Goal: Task Accomplishment & Management: Manage account settings

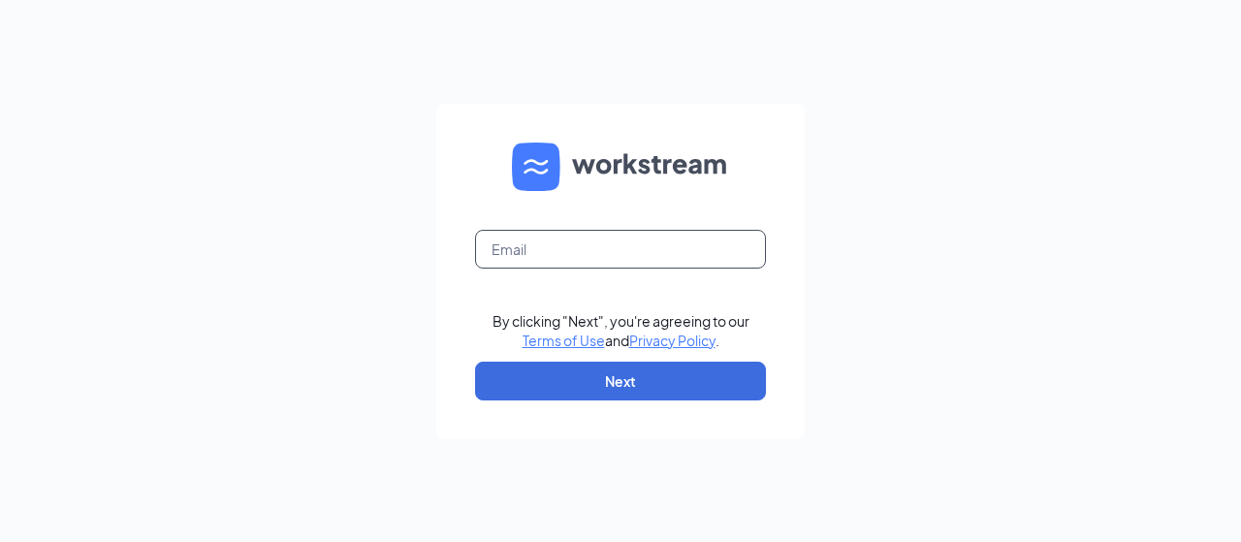
click at [558, 235] on input "text" at bounding box center [620, 249] width 291 height 39
type input "wally.ruiz@tampacml.com"
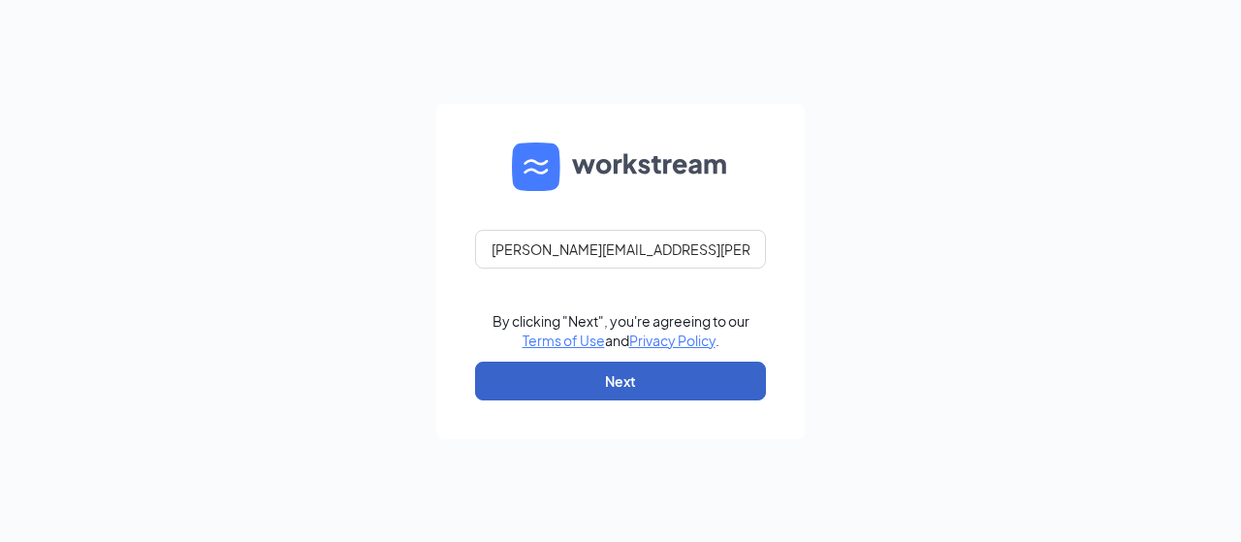
click at [666, 363] on button "Next" at bounding box center [620, 381] width 291 height 39
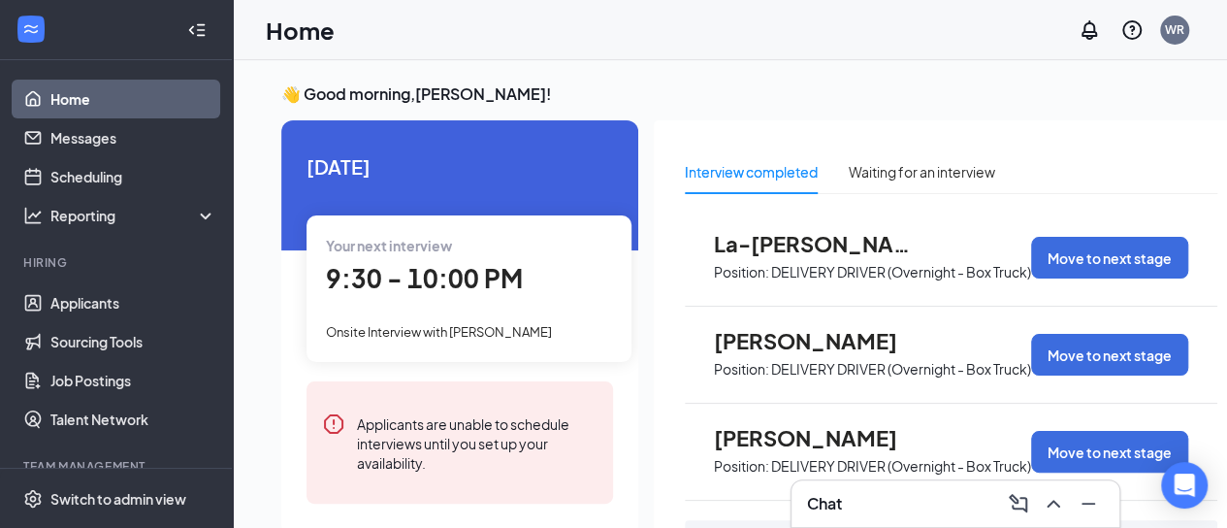
click at [449, 270] on span "9:30 - 10:00 PM" at bounding box center [424, 278] width 197 height 32
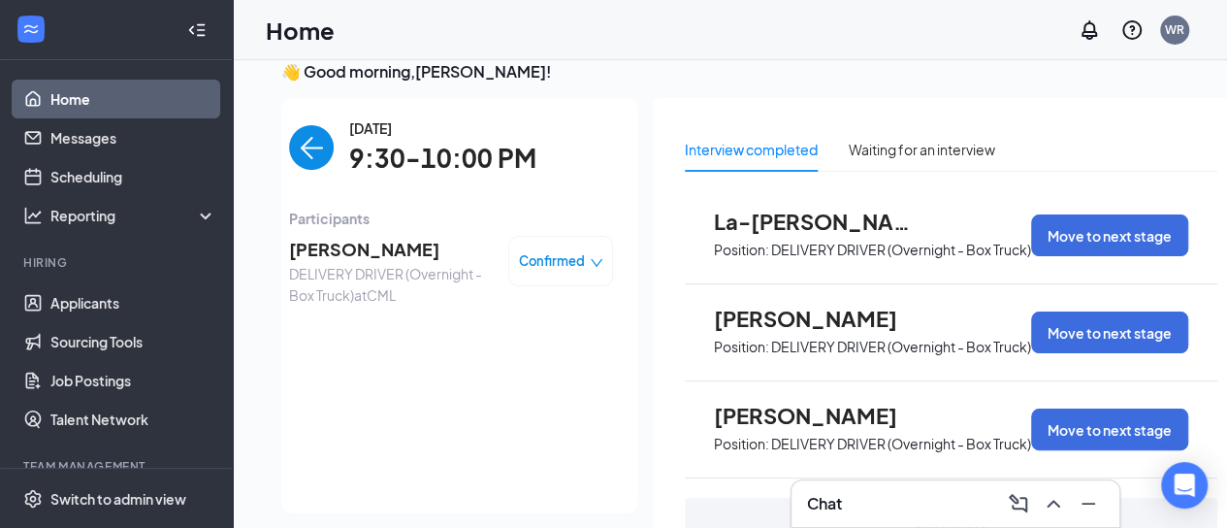
scroll to position [22, 15]
click at [324, 243] on span "[PERSON_NAME]" at bounding box center [391, 249] width 204 height 27
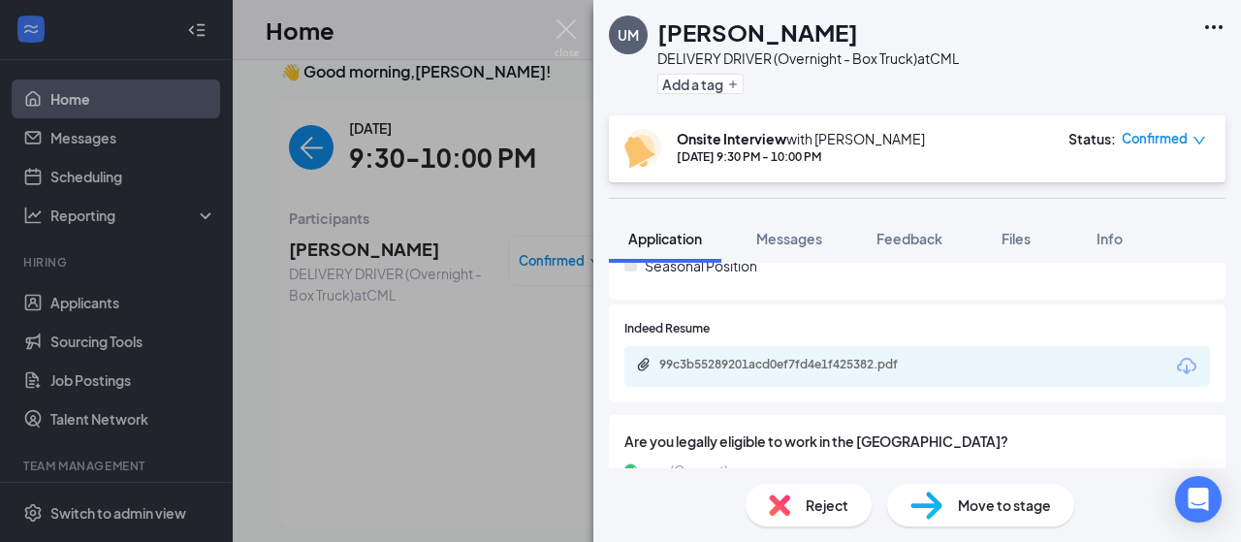
scroll to position [582, 0]
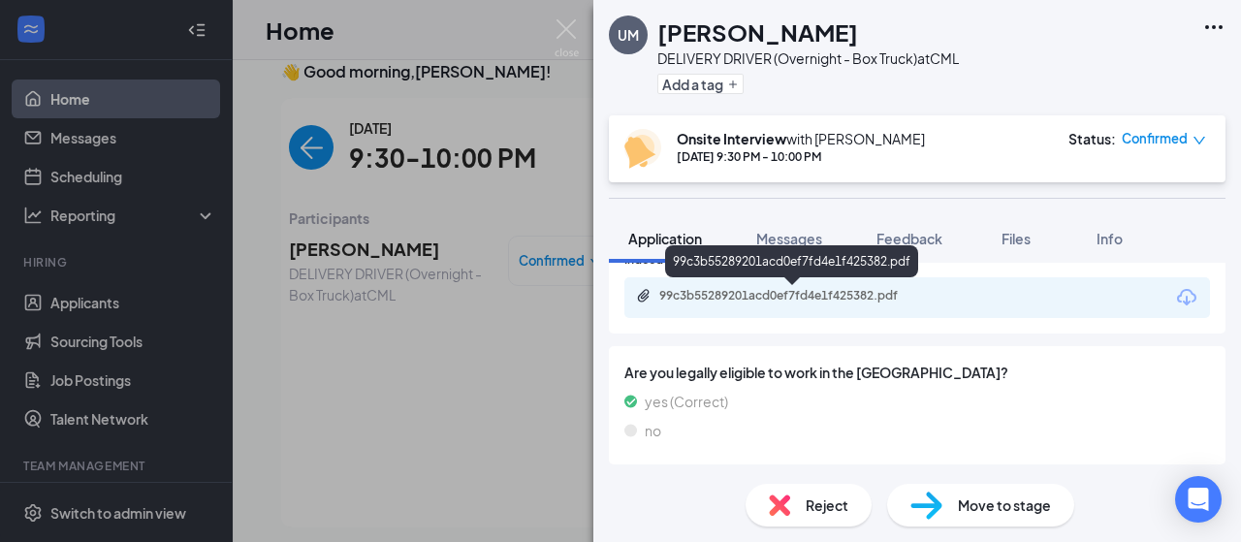
click at [795, 292] on div "99c3b55289201acd0ef7fd4e1f425382.pdf" at bounding box center [795, 296] width 272 height 16
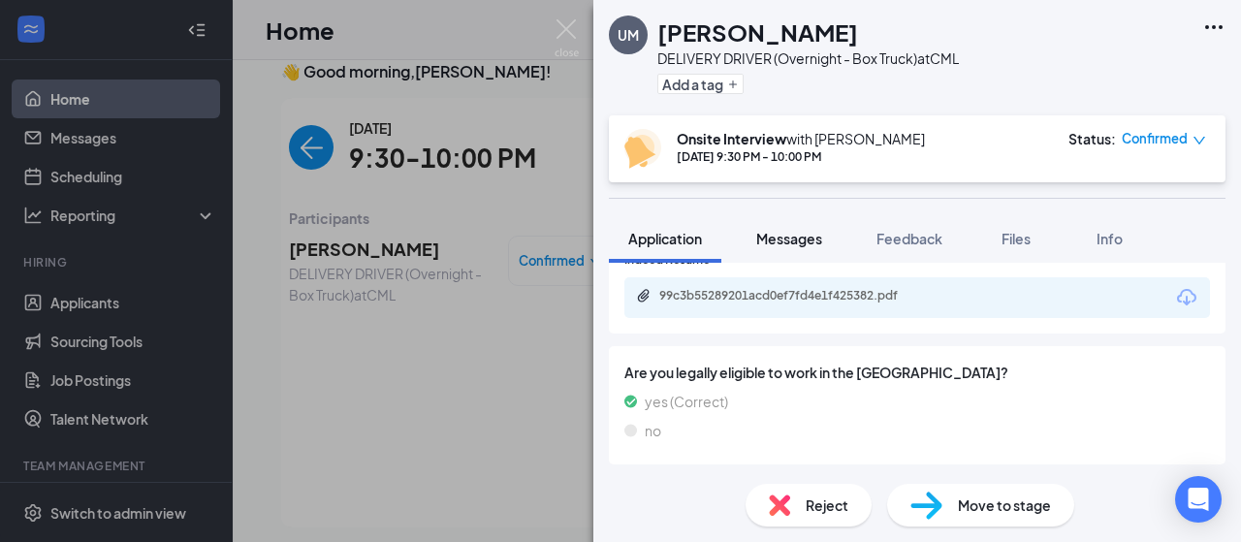
click at [788, 243] on span "Messages" at bounding box center [789, 238] width 66 height 17
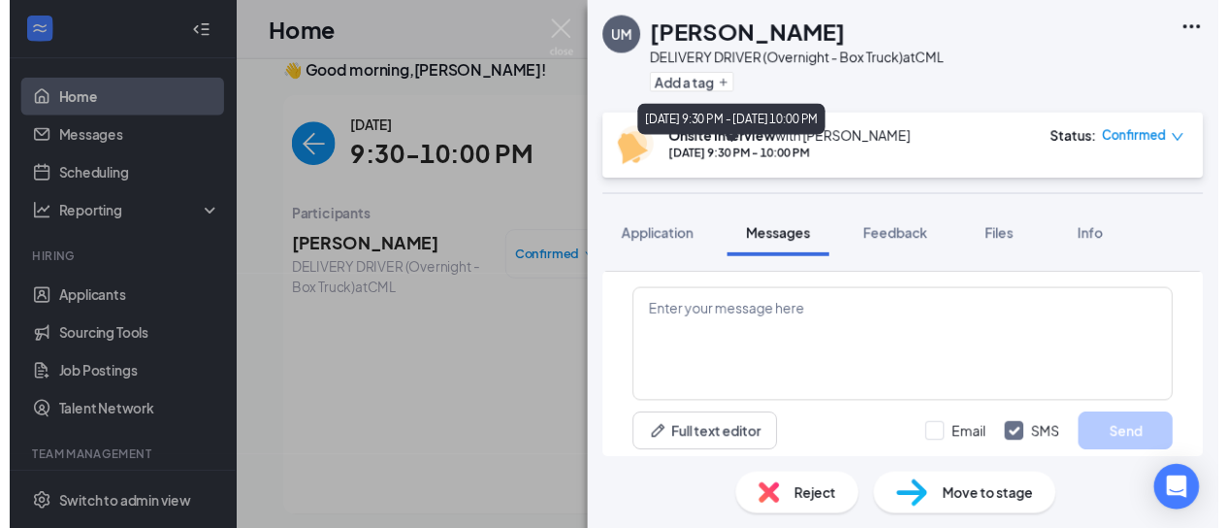
scroll to position [987, 0]
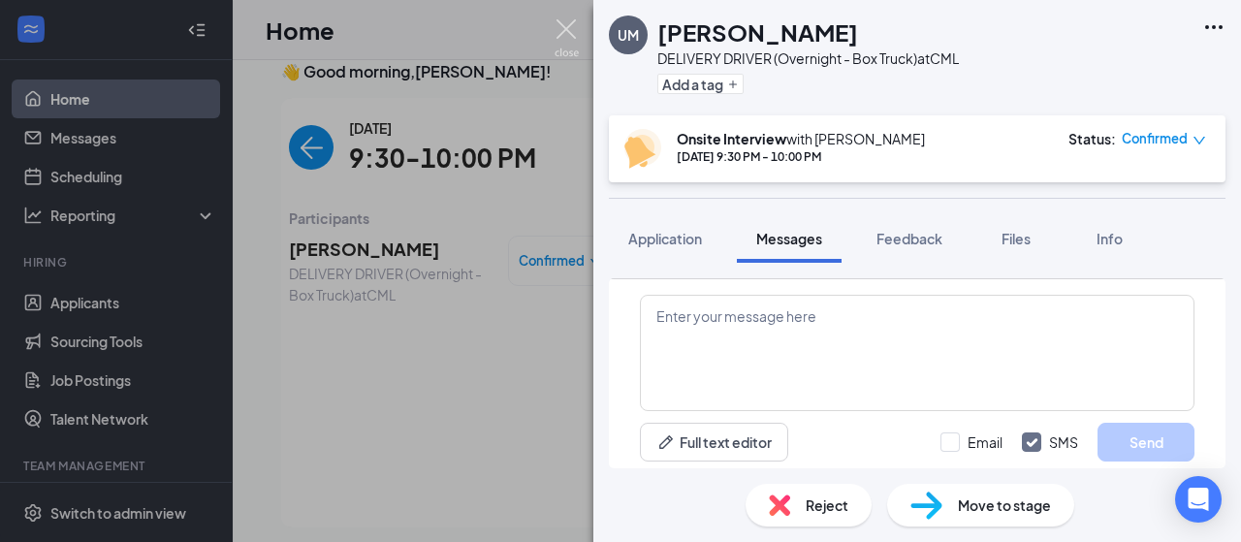
click at [561, 25] on img at bounding box center [567, 38] width 24 height 38
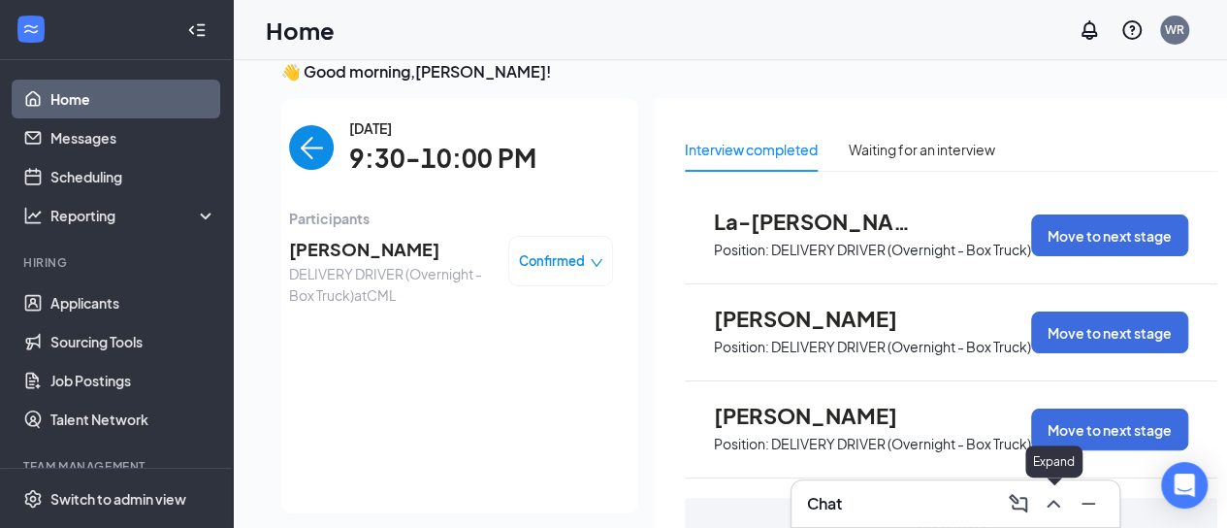
click at [1067, 509] on button at bounding box center [1053, 503] width 31 height 31
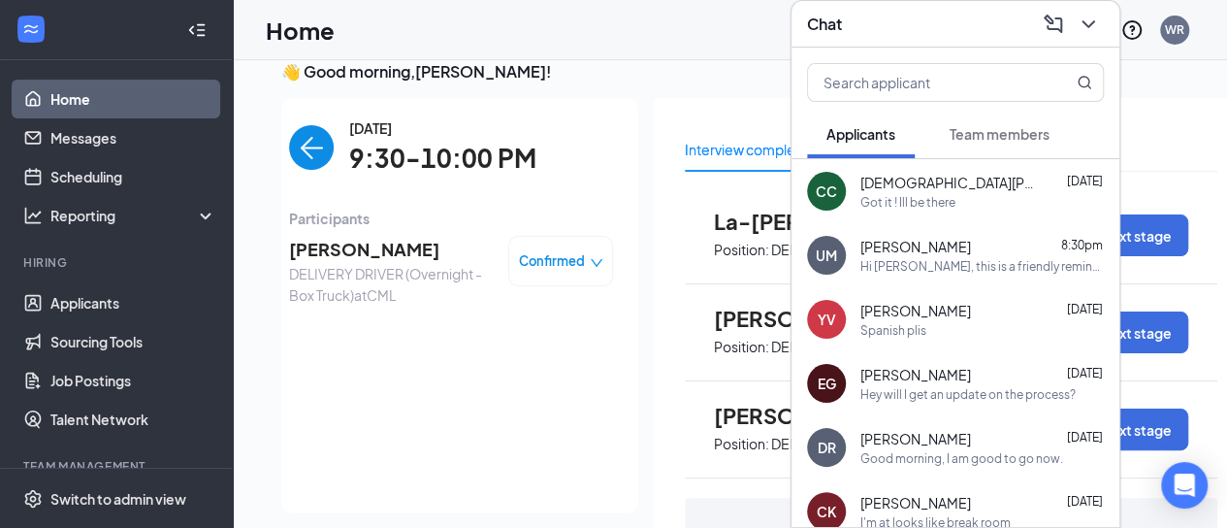
click at [313, 143] on img "back-button" at bounding box center [311, 147] width 45 height 45
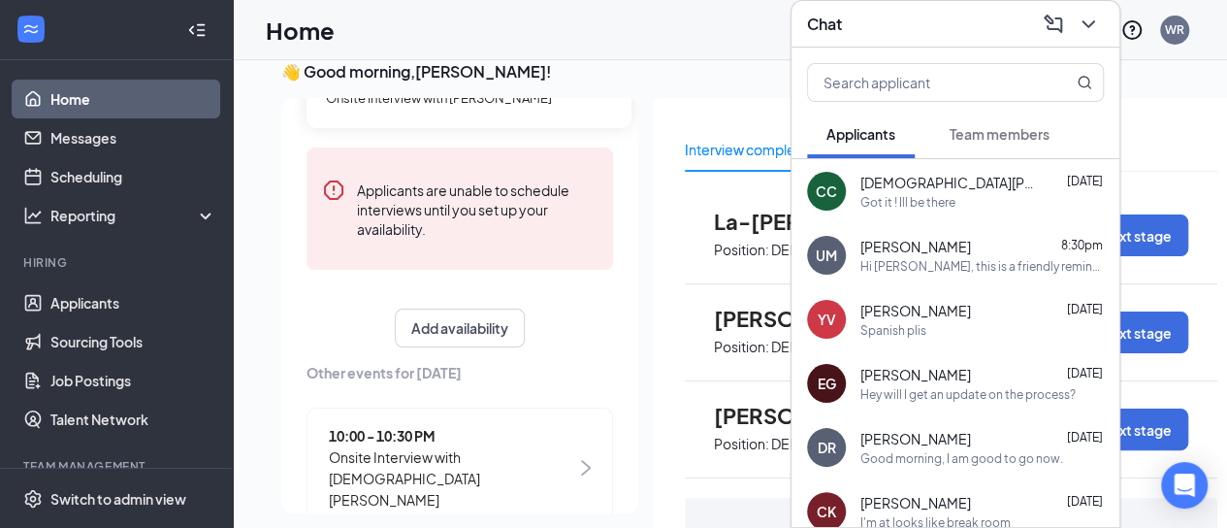
scroll to position [229, 0]
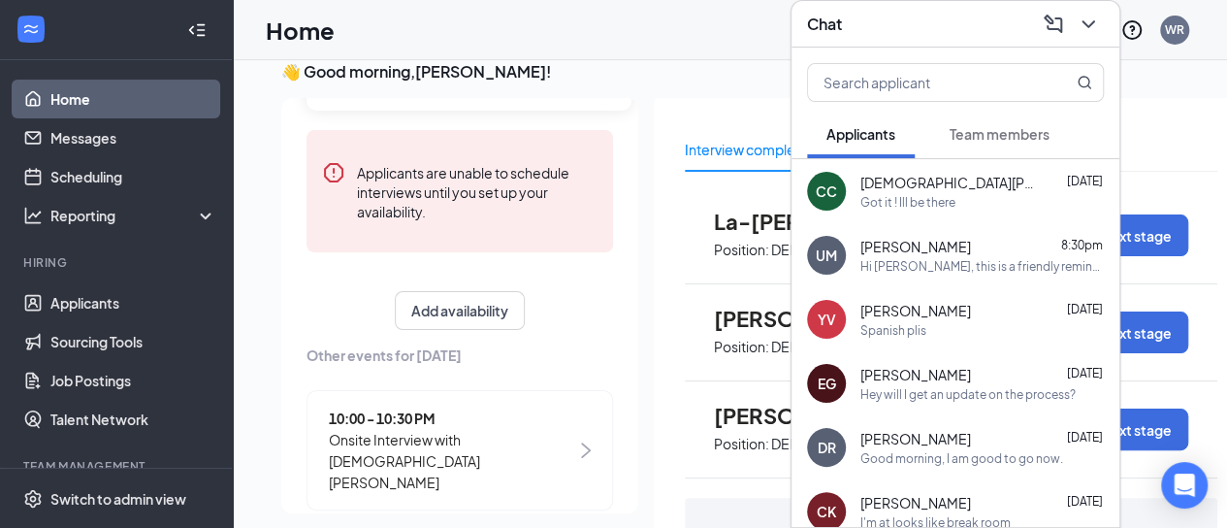
click at [475, 441] on span "Onsite Interview with [DEMOGRAPHIC_DATA][PERSON_NAME]" at bounding box center [452, 461] width 247 height 64
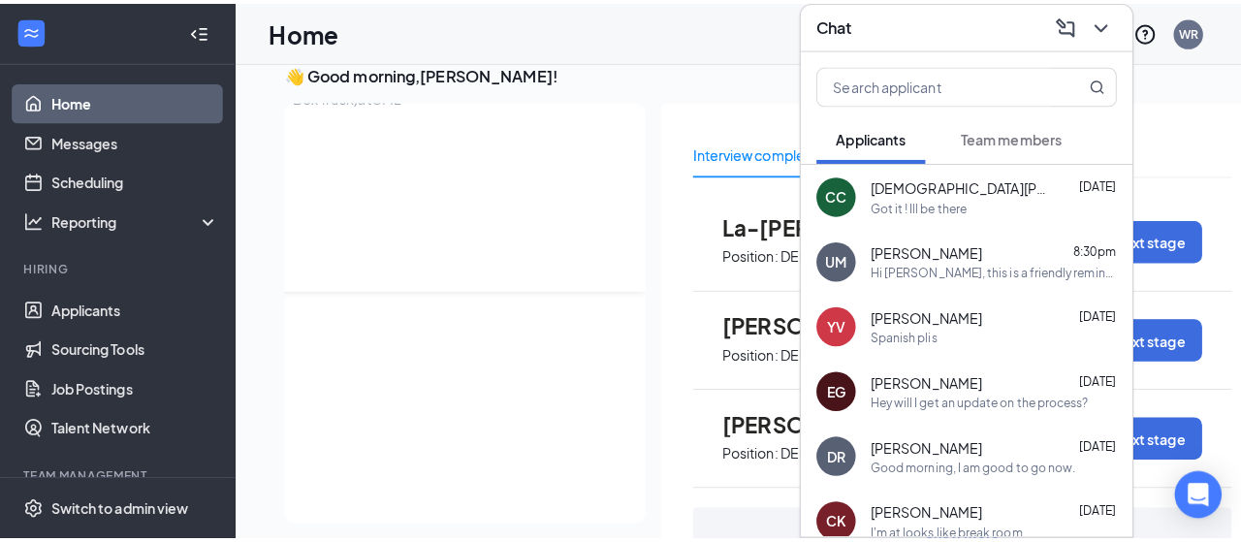
scroll to position [0, 0]
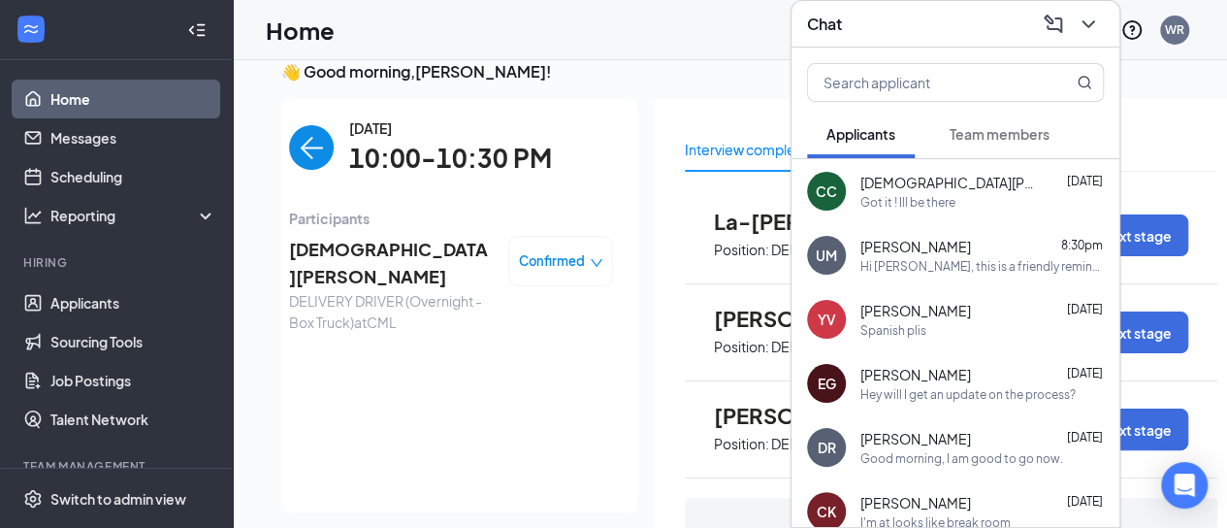
click at [1090, 13] on icon "ChevronDown" at bounding box center [1087, 24] width 23 height 23
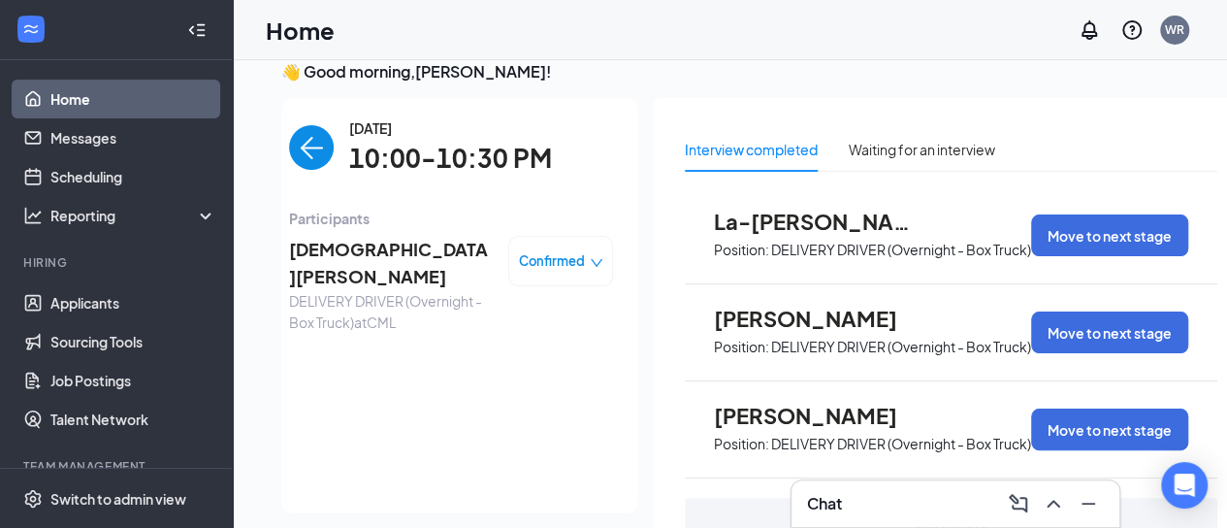
click at [398, 241] on span "[DEMOGRAPHIC_DATA][PERSON_NAME]" at bounding box center [391, 263] width 204 height 55
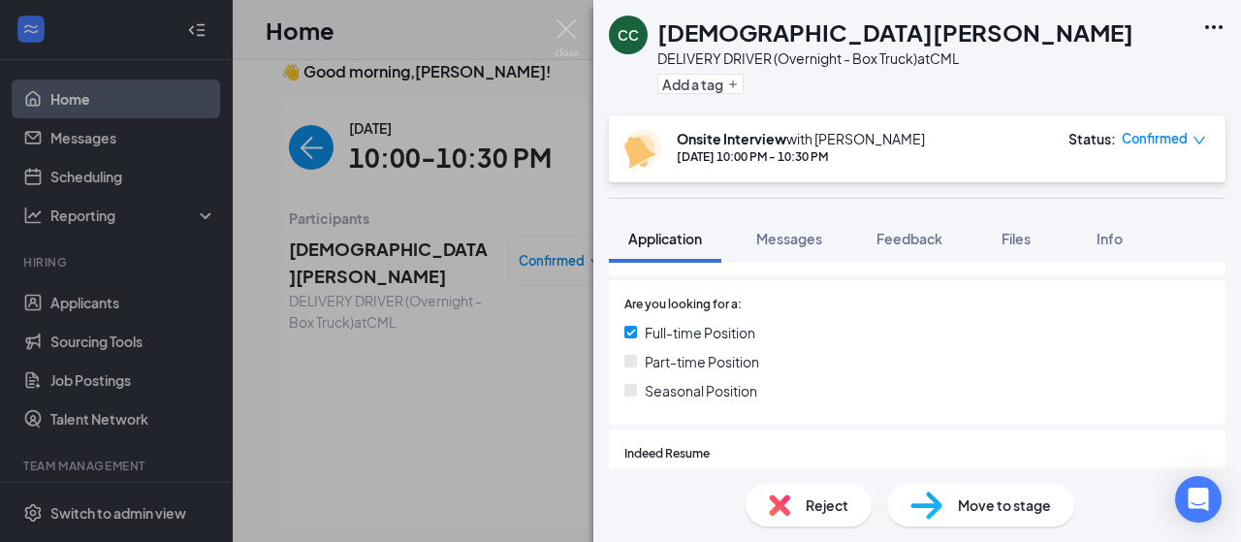
scroll to position [485, 0]
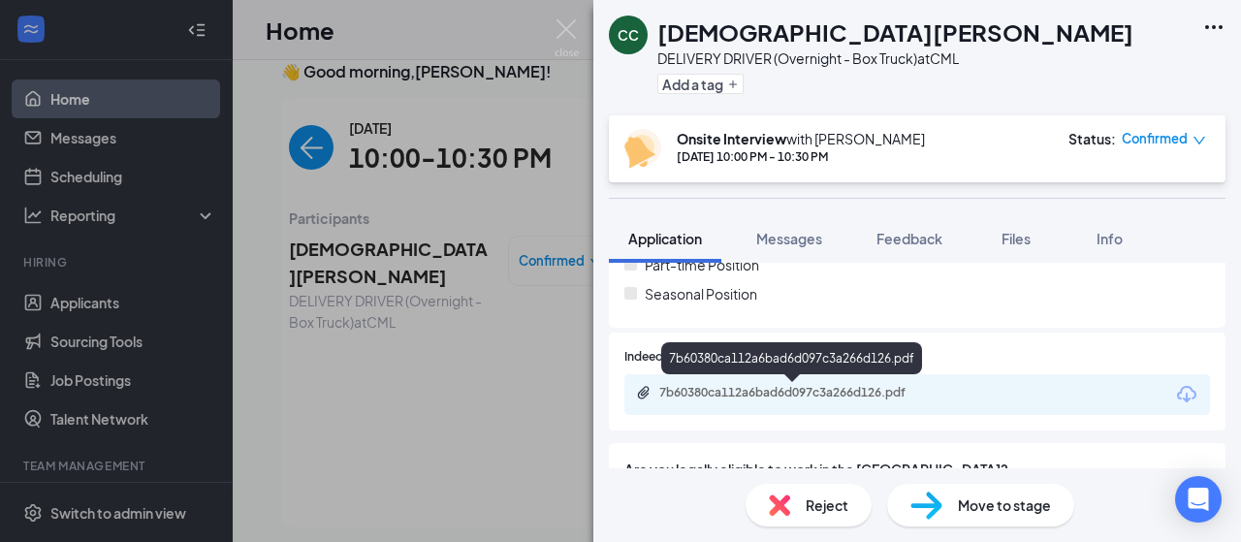
click at [868, 391] on div "7b60380ca112a6bad6d097c3a266d126.pdf" at bounding box center [795, 393] width 272 height 16
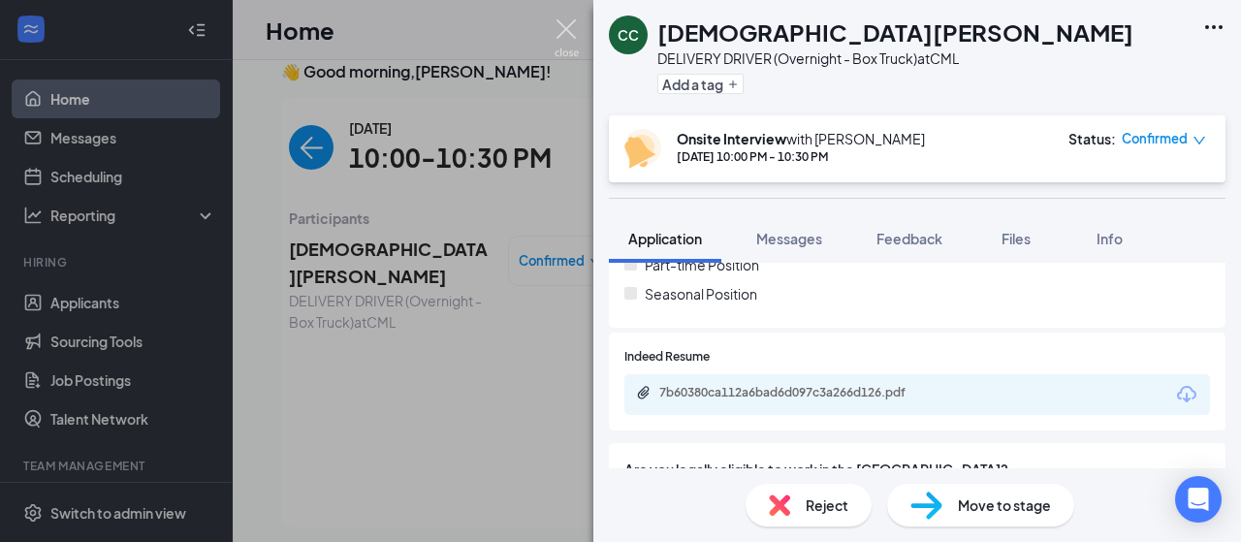
click at [568, 29] on img at bounding box center [567, 38] width 24 height 38
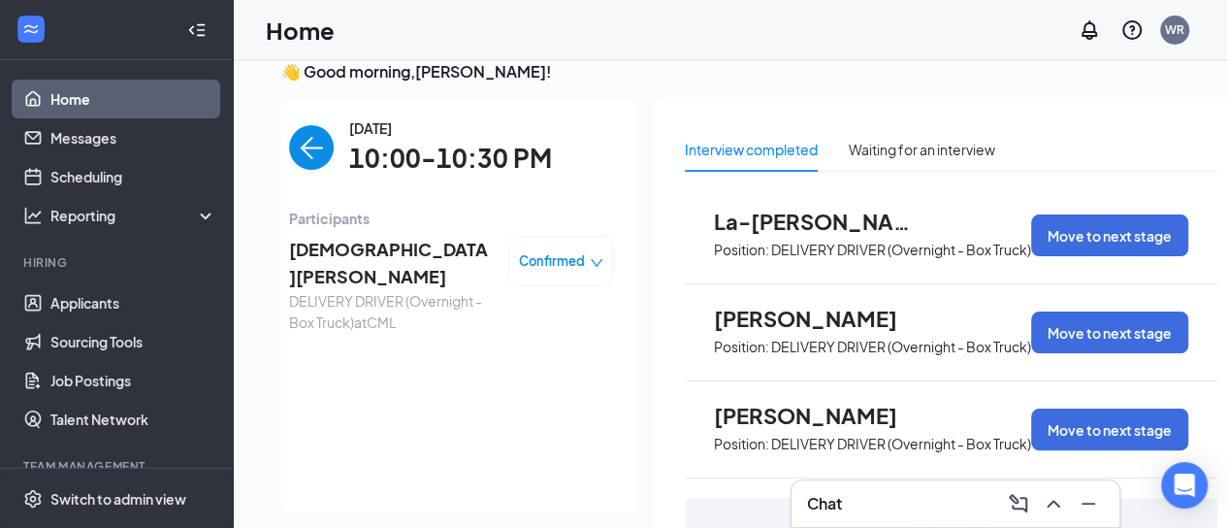
click at [309, 147] on img "back-button" at bounding box center [311, 147] width 45 height 45
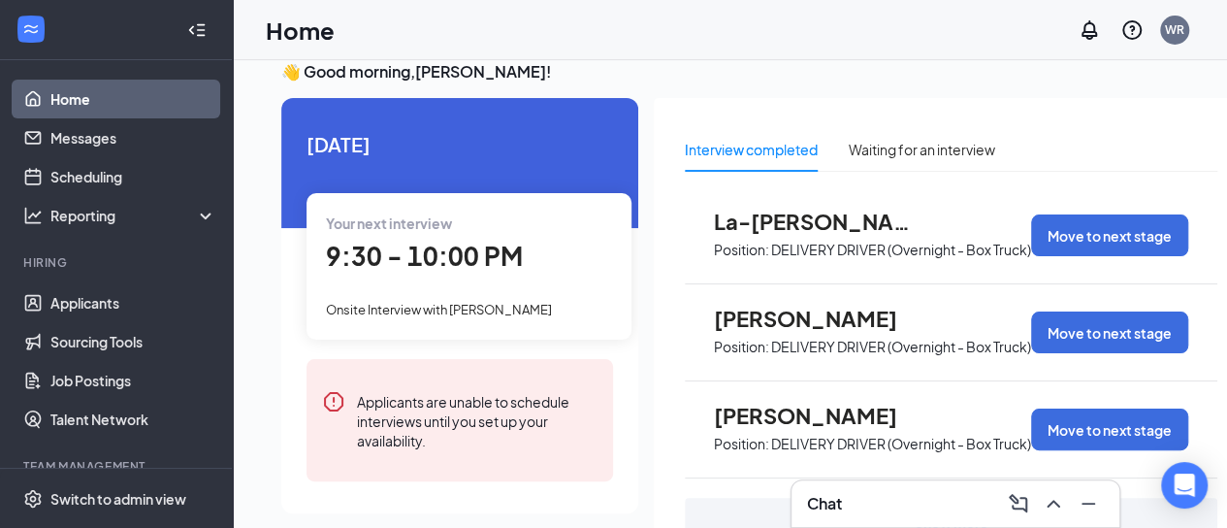
click at [474, 302] on span "Onsite Interview with [PERSON_NAME]" at bounding box center [439, 310] width 226 height 16
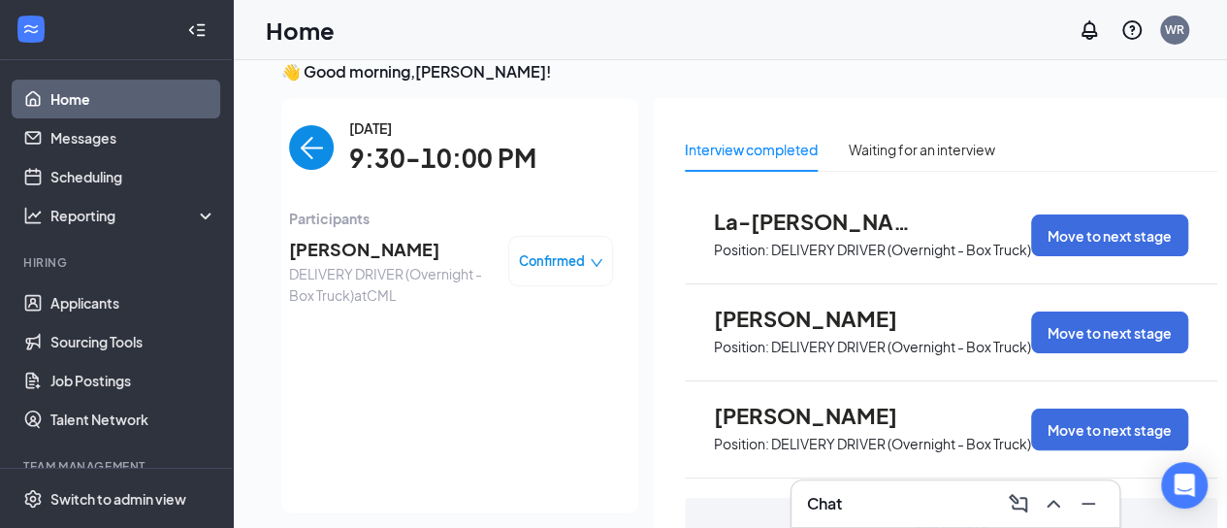
click at [339, 247] on span "[PERSON_NAME]" at bounding box center [391, 249] width 204 height 27
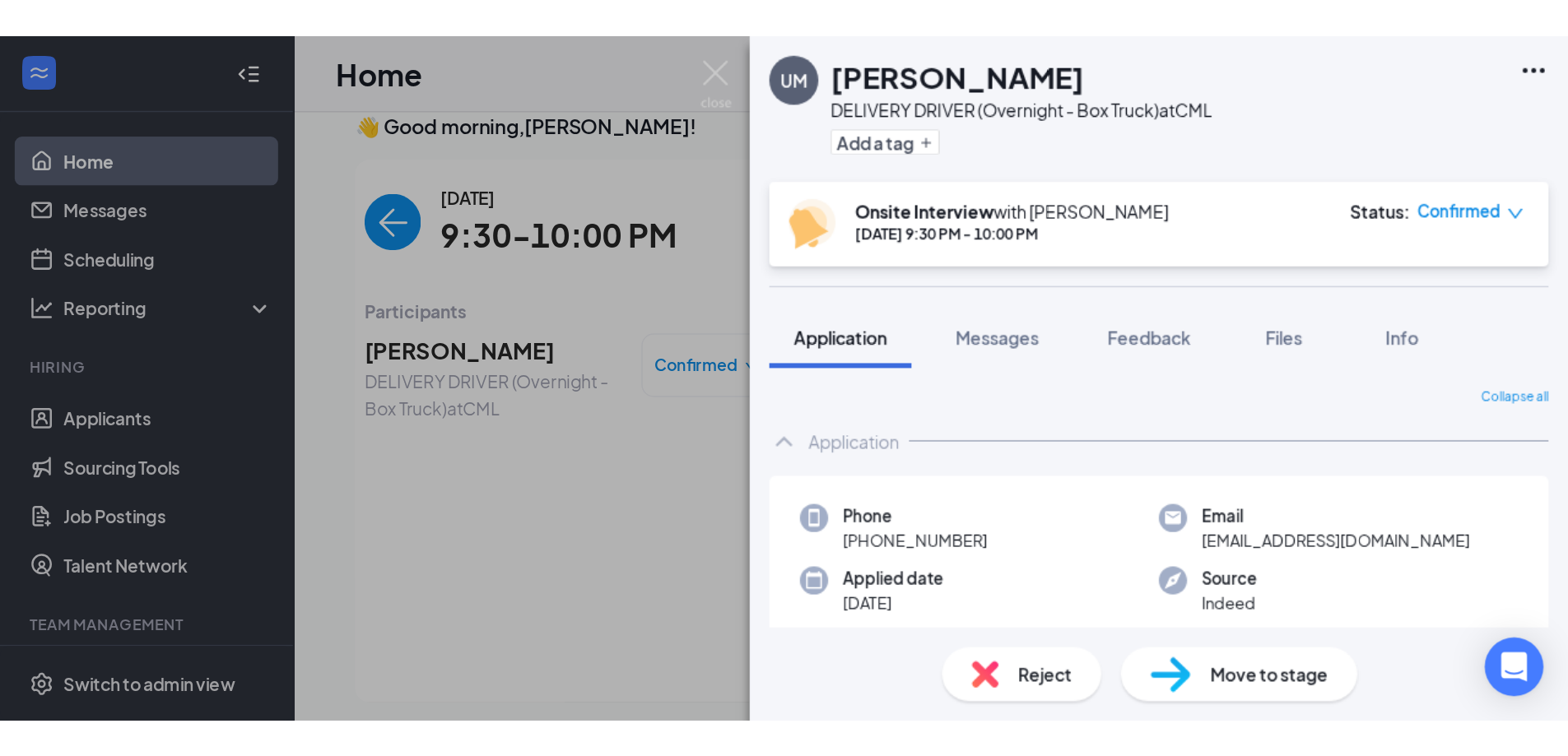
scroll to position [19, 0]
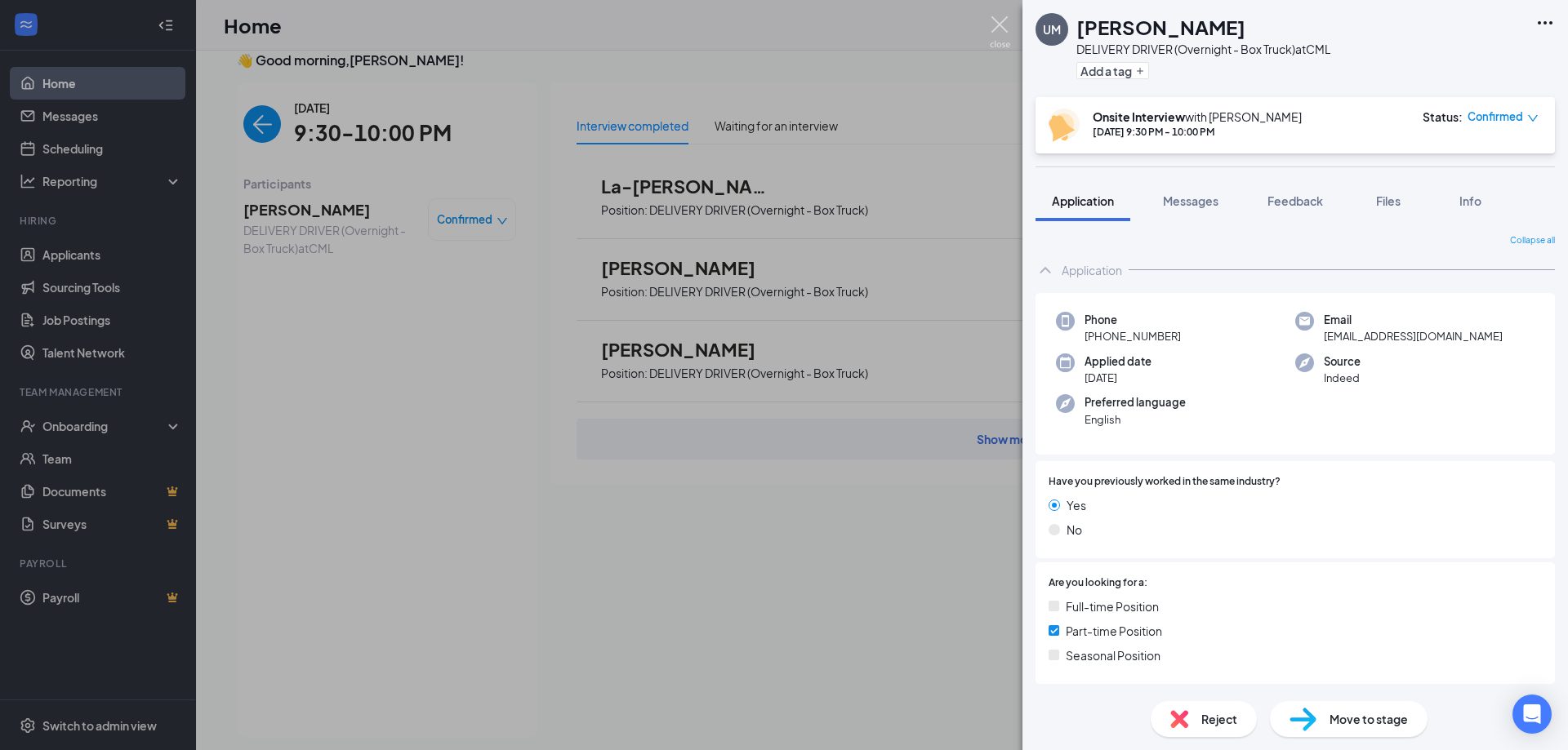
click at [996, 19] on img at bounding box center [1000, 32] width 20 height 32
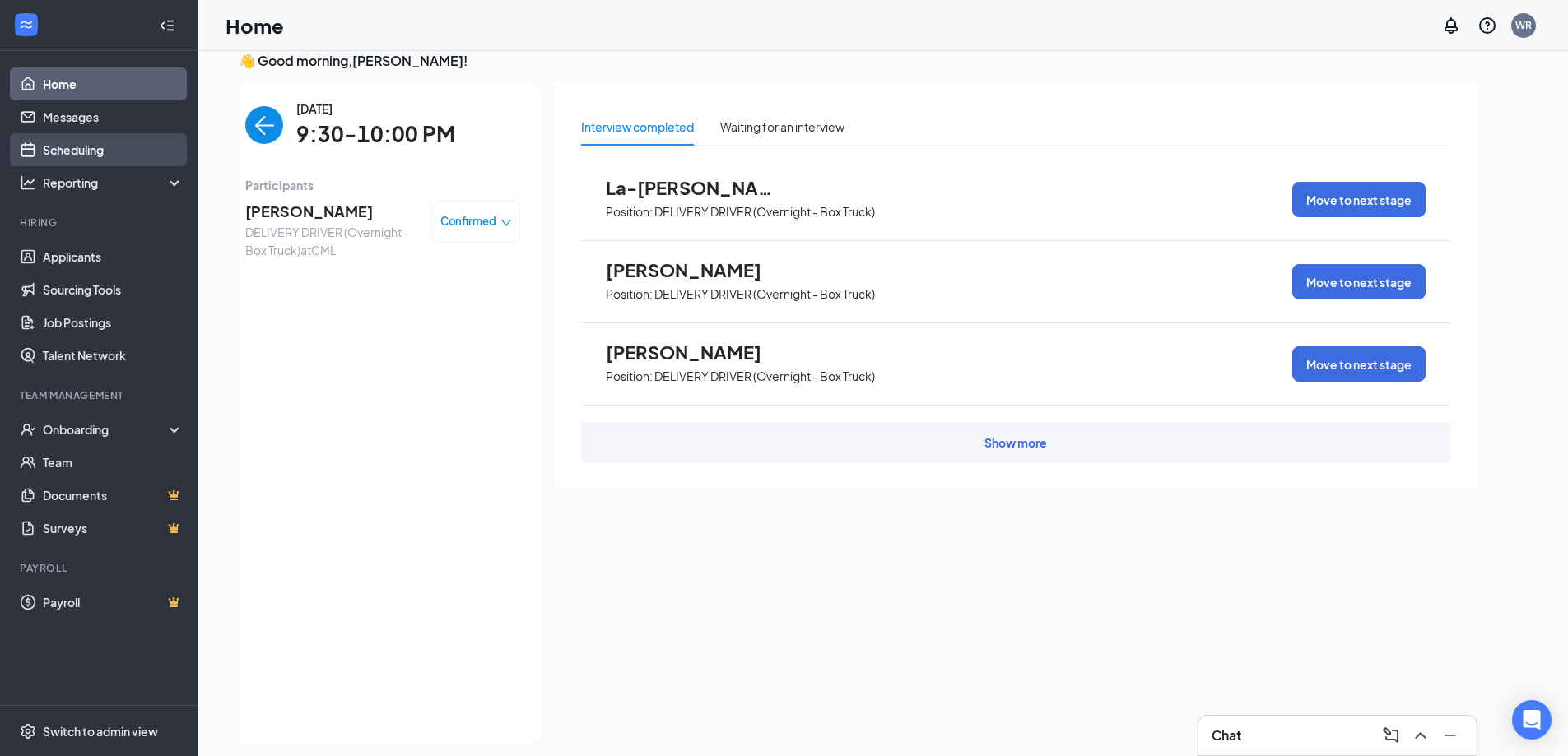
click at [115, 149] on link "Scheduling" at bounding box center [113, 149] width 141 height 33
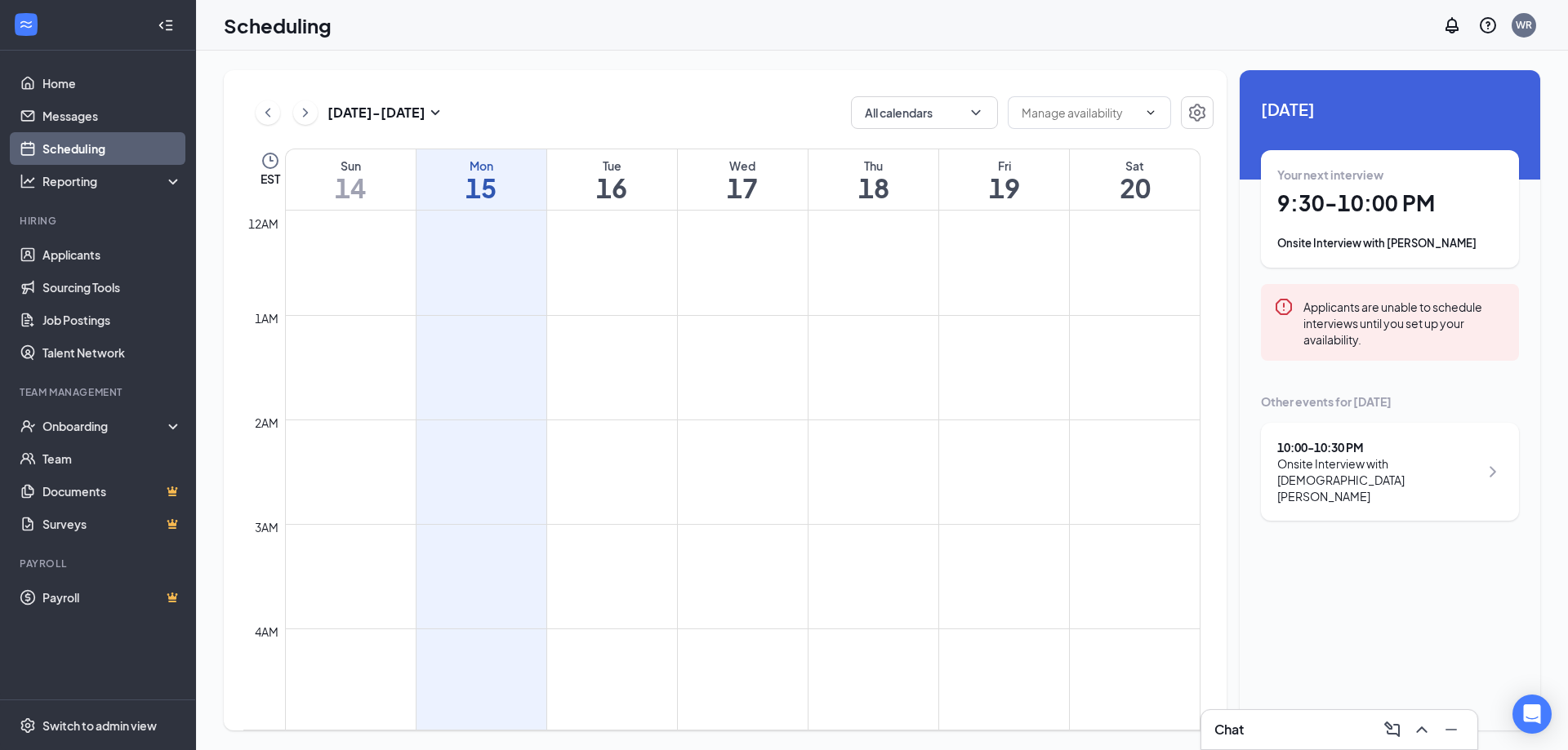
scroll to position [802, 0]
click at [304, 113] on icon "ChevronRight" at bounding box center [305, 112] width 16 height 19
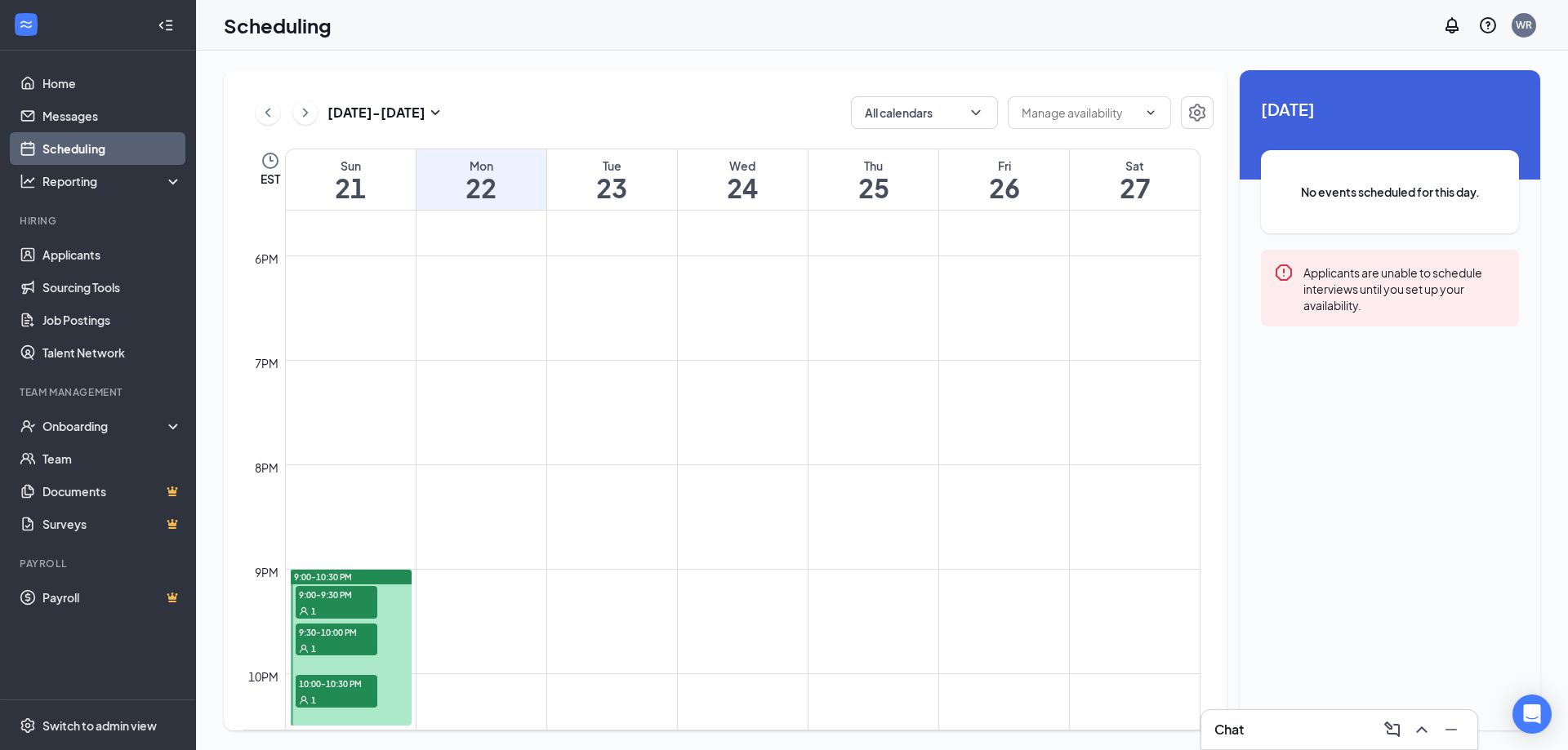
scroll to position [1988, 0]
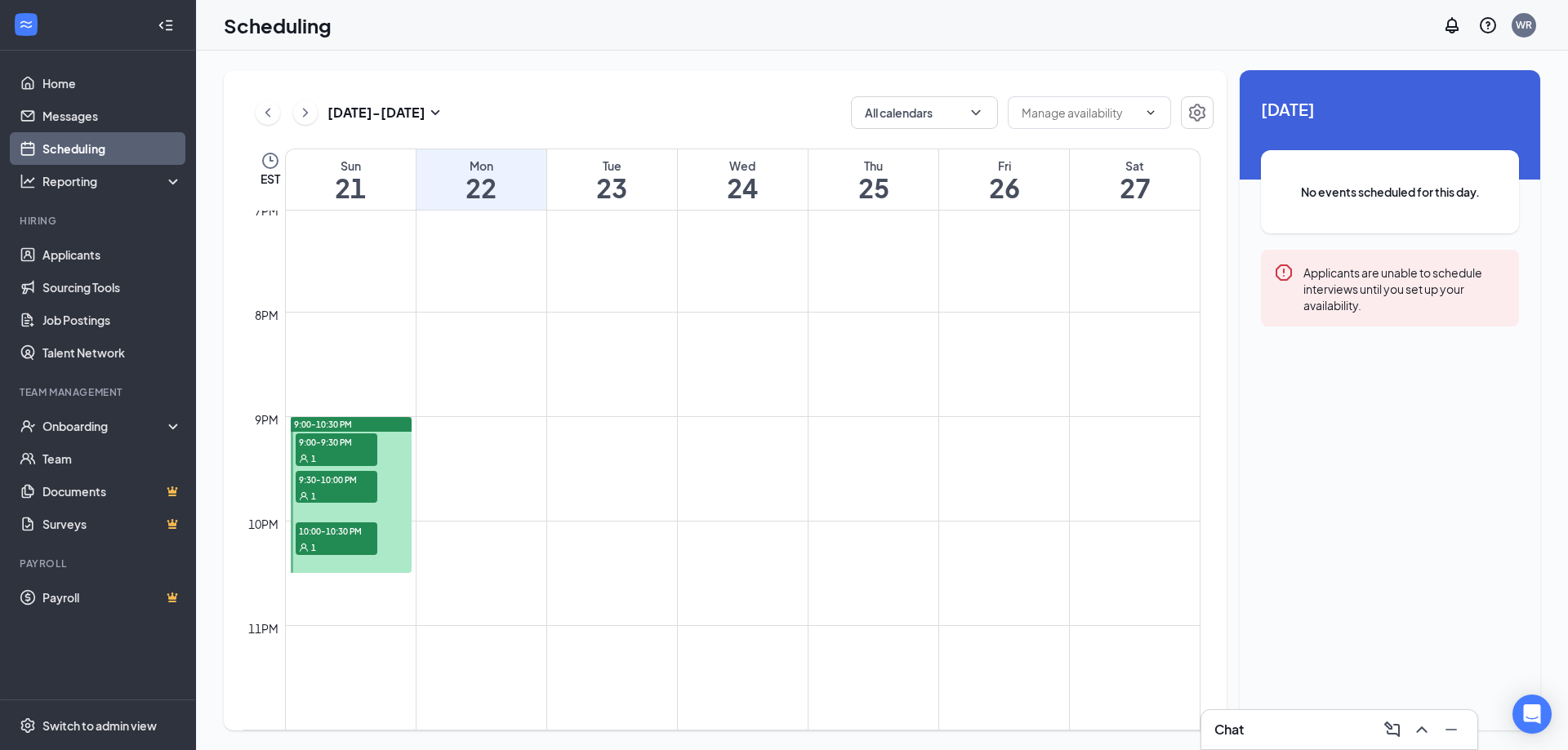
click at [315, 449] on span "9:00-9:30 PM" at bounding box center [336, 441] width 82 height 16
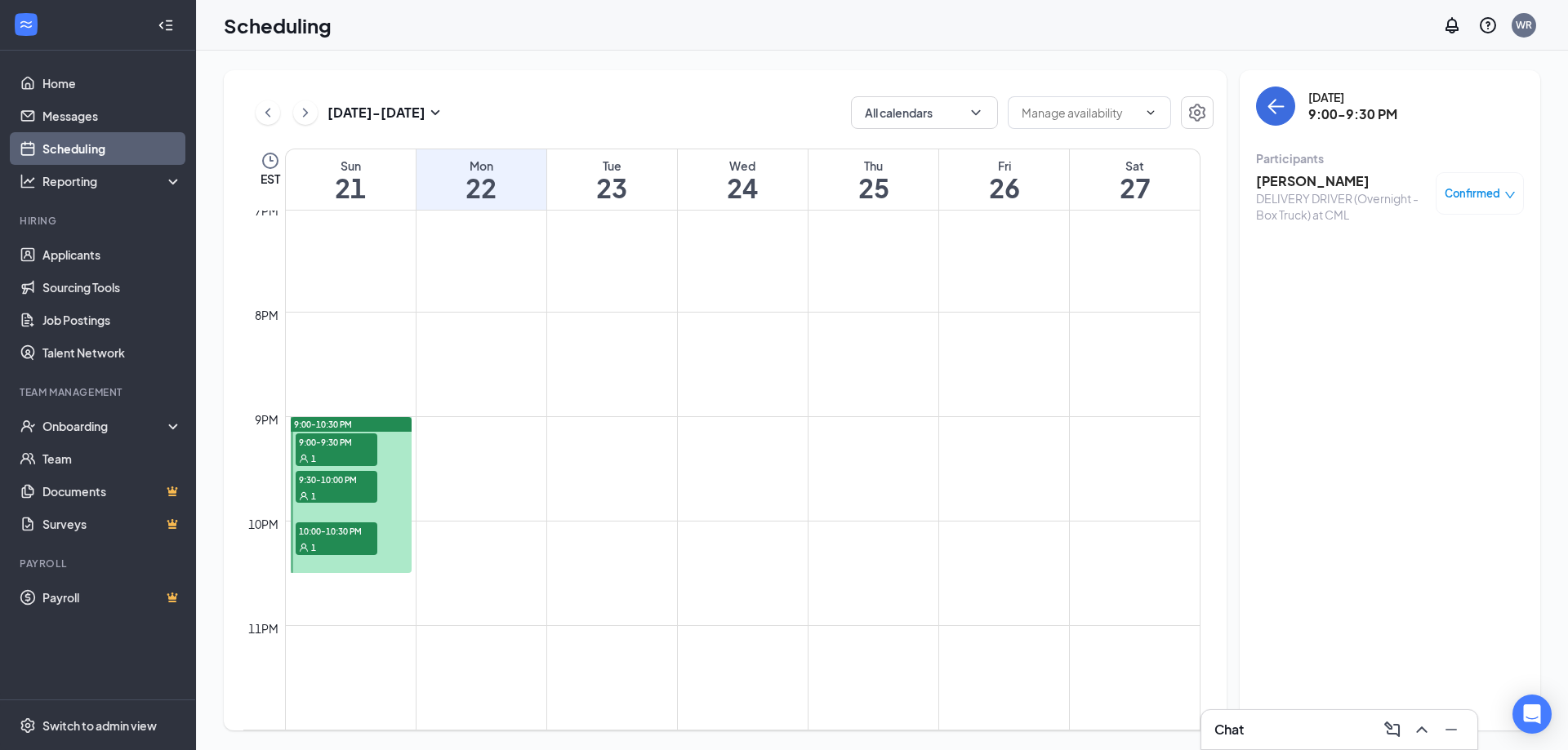
click at [1044, 176] on h3 "John Heffernan" at bounding box center [1341, 181] width 172 height 18
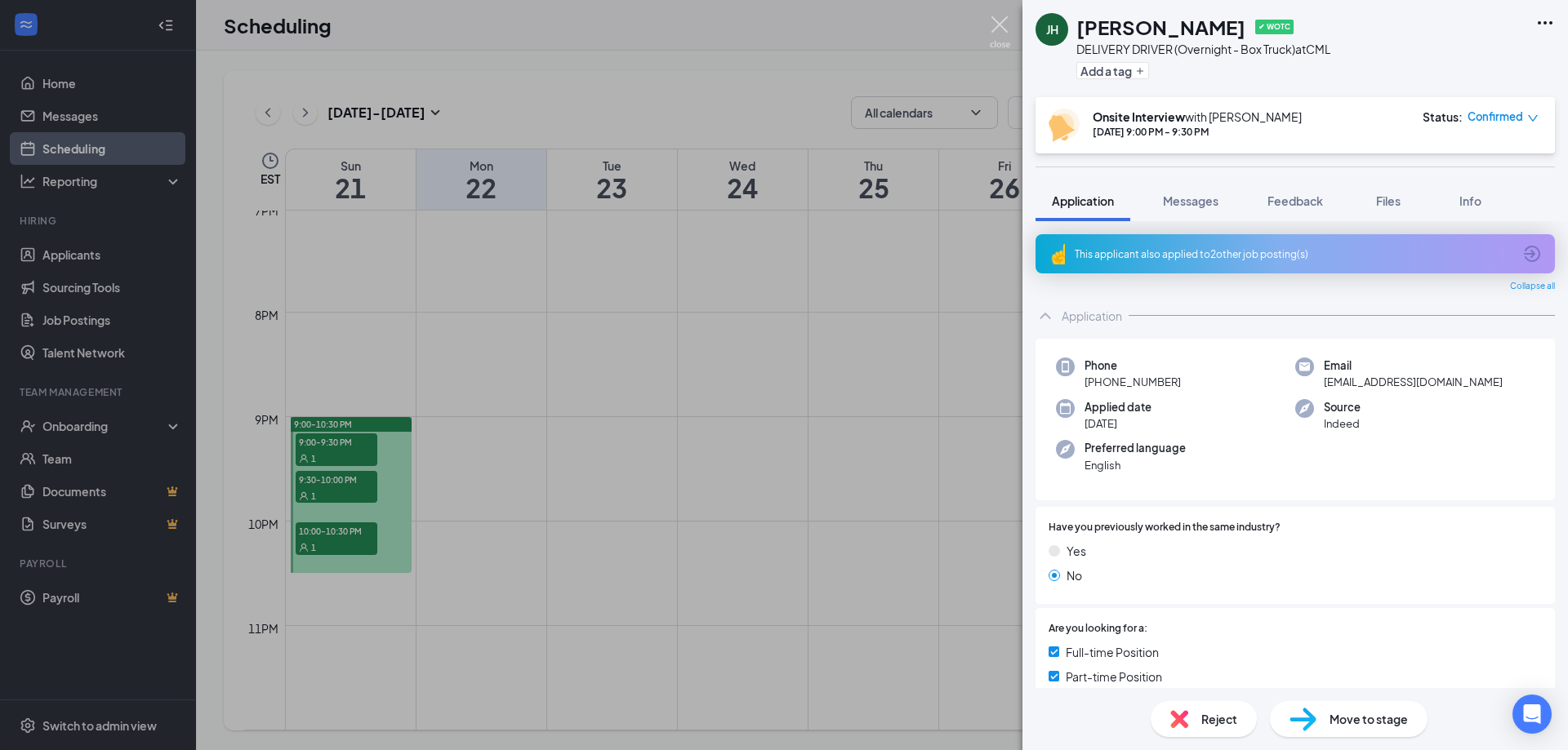
click at [998, 28] on img at bounding box center [1000, 32] width 20 height 32
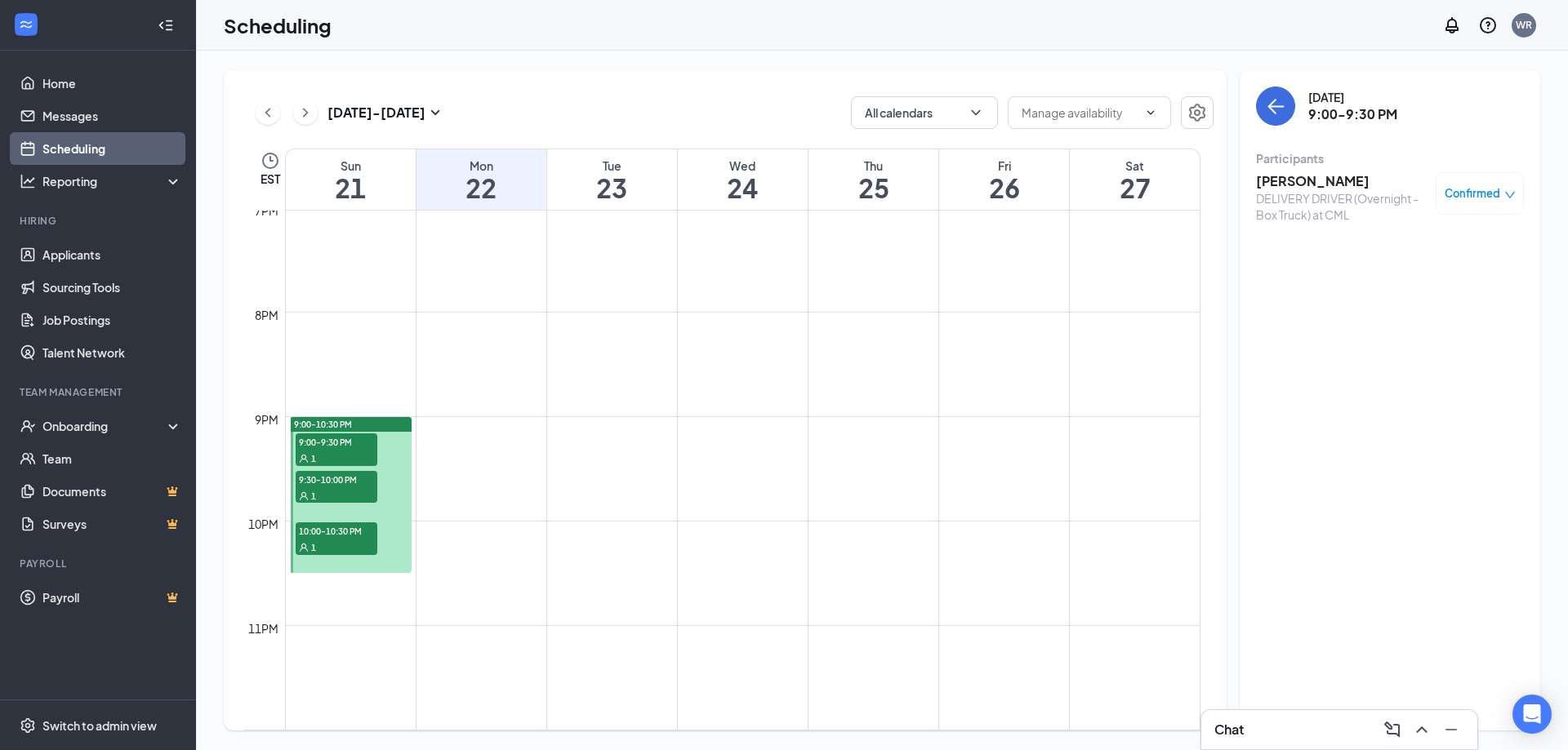
click at [355, 455] on span "9:30-10:00 PM" at bounding box center [336, 479] width 82 height 16
click at [344, 455] on span "10:00-10:30 PM" at bounding box center [336, 530] width 82 height 16
click at [355, 455] on div "1" at bounding box center [336, 495] width 82 height 16
click at [1044, 176] on h3 "Gabriel Holloway" at bounding box center [1341, 181] width 172 height 18
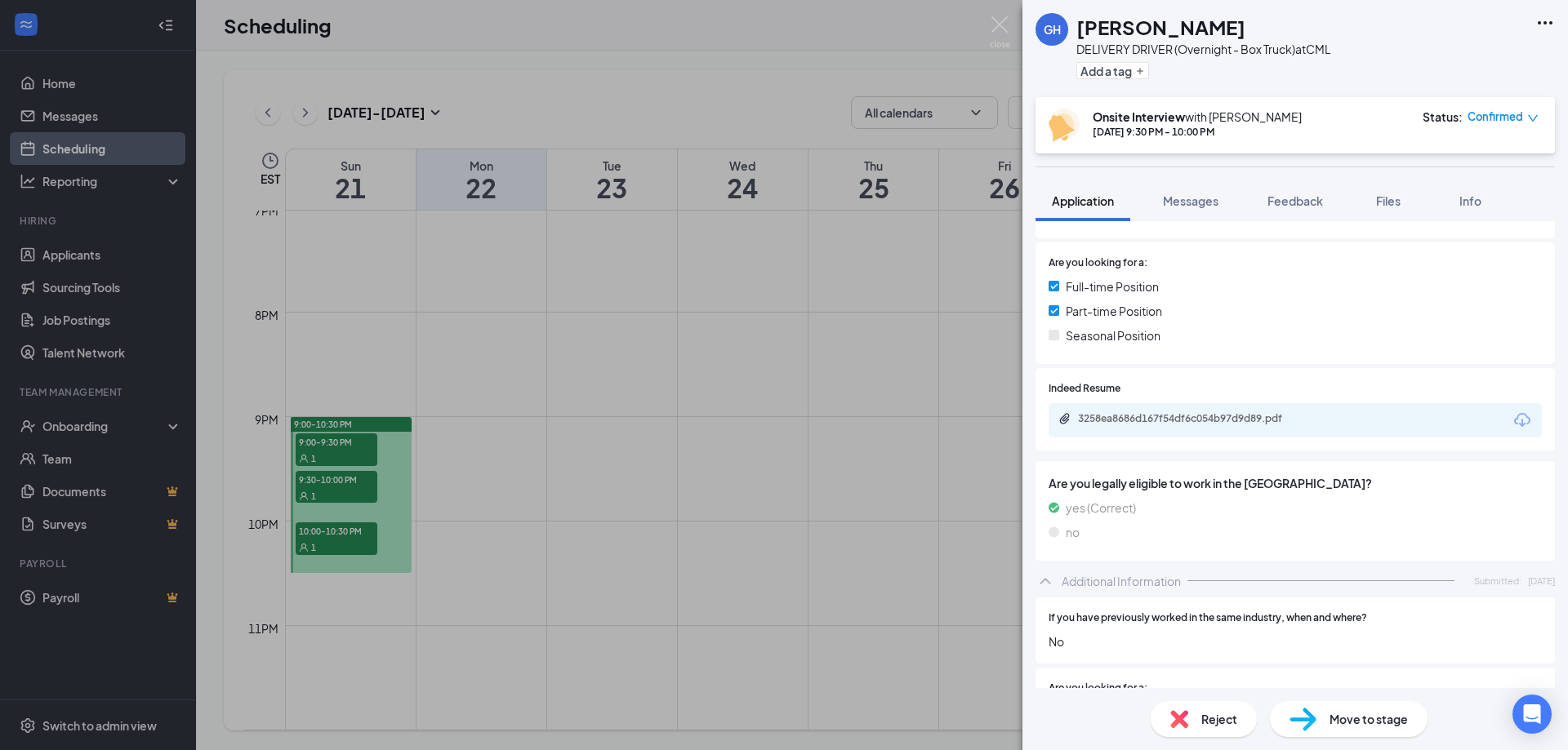
scroll to position [327, 0]
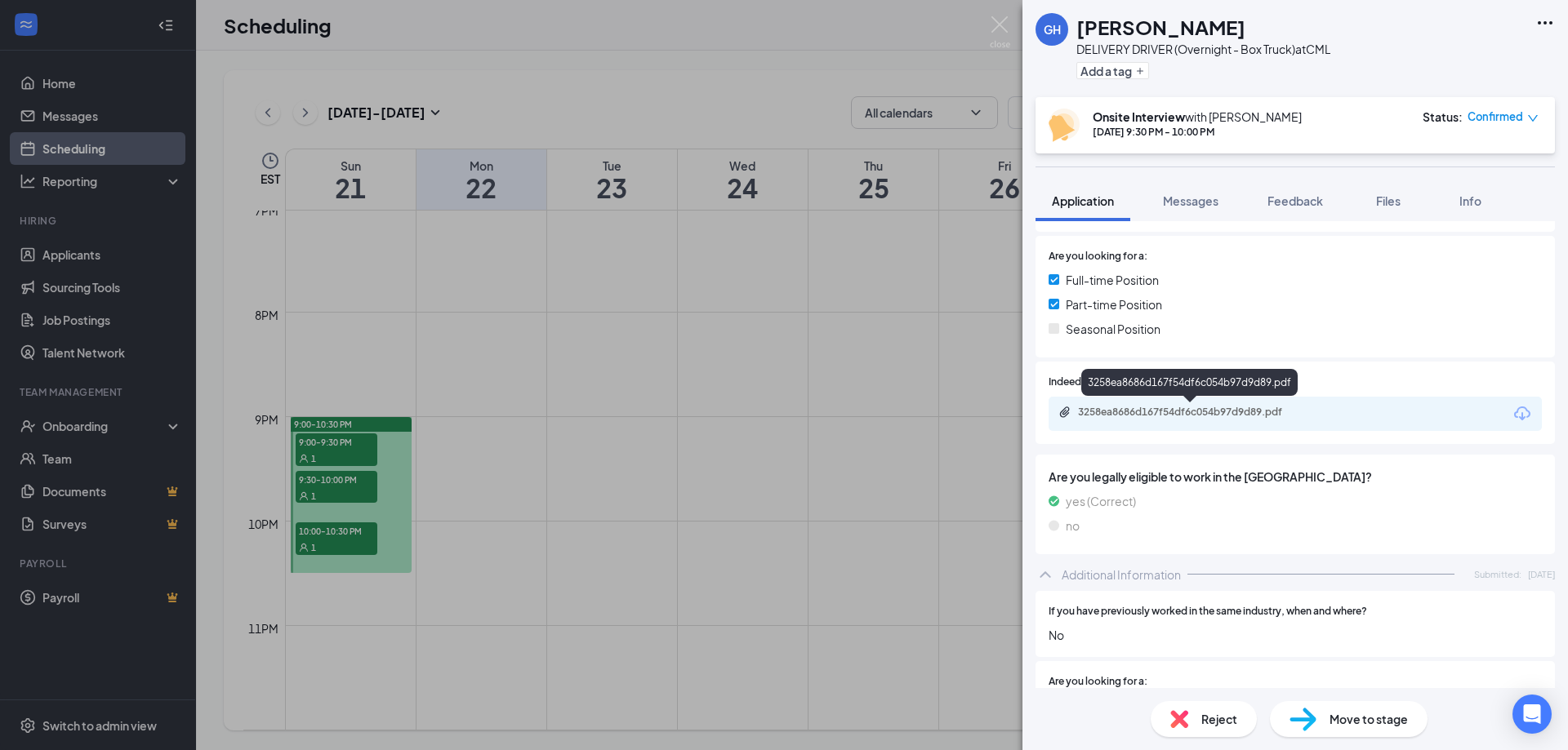
click at [1044, 402] on div "3258ea8686d167f54df6c054b97d9d89.pdf" at bounding box center [1189, 386] width 216 height 34
click at [1044, 405] on div "3258ea8686d167f54df6c054b97d9d89.pdf" at bounding box center [1295, 413] width 493 height 35
click at [1044, 411] on div "3258ea8686d167f54df6c054b97d9d89.pdf" at bounding box center [1192, 412] width 229 height 13
click at [995, 24] on img at bounding box center [1000, 32] width 20 height 32
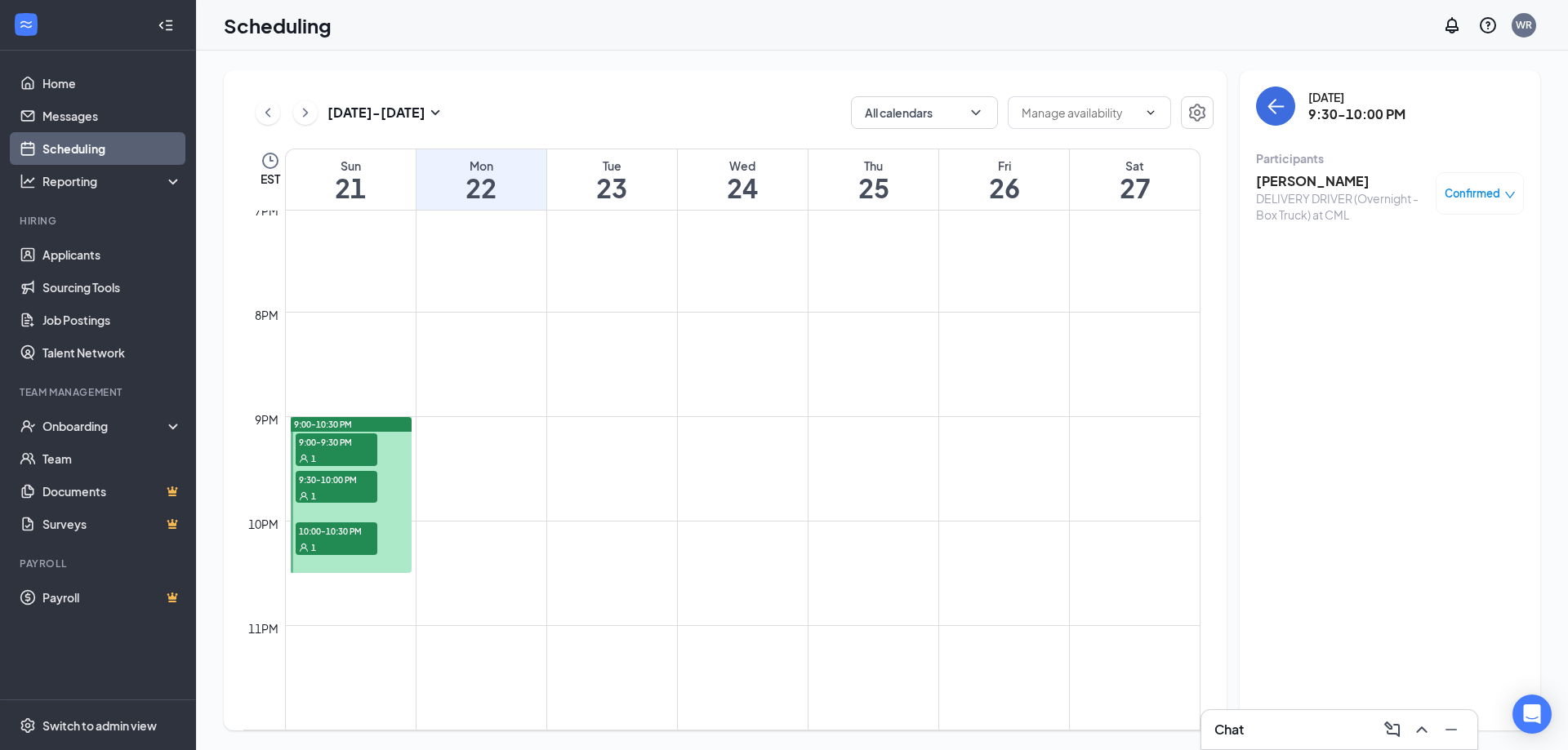
click at [317, 455] on div "1" at bounding box center [336, 546] width 82 height 16
click at [1044, 178] on h3 "[PERSON_NAME]" at bounding box center [1341, 181] width 172 height 18
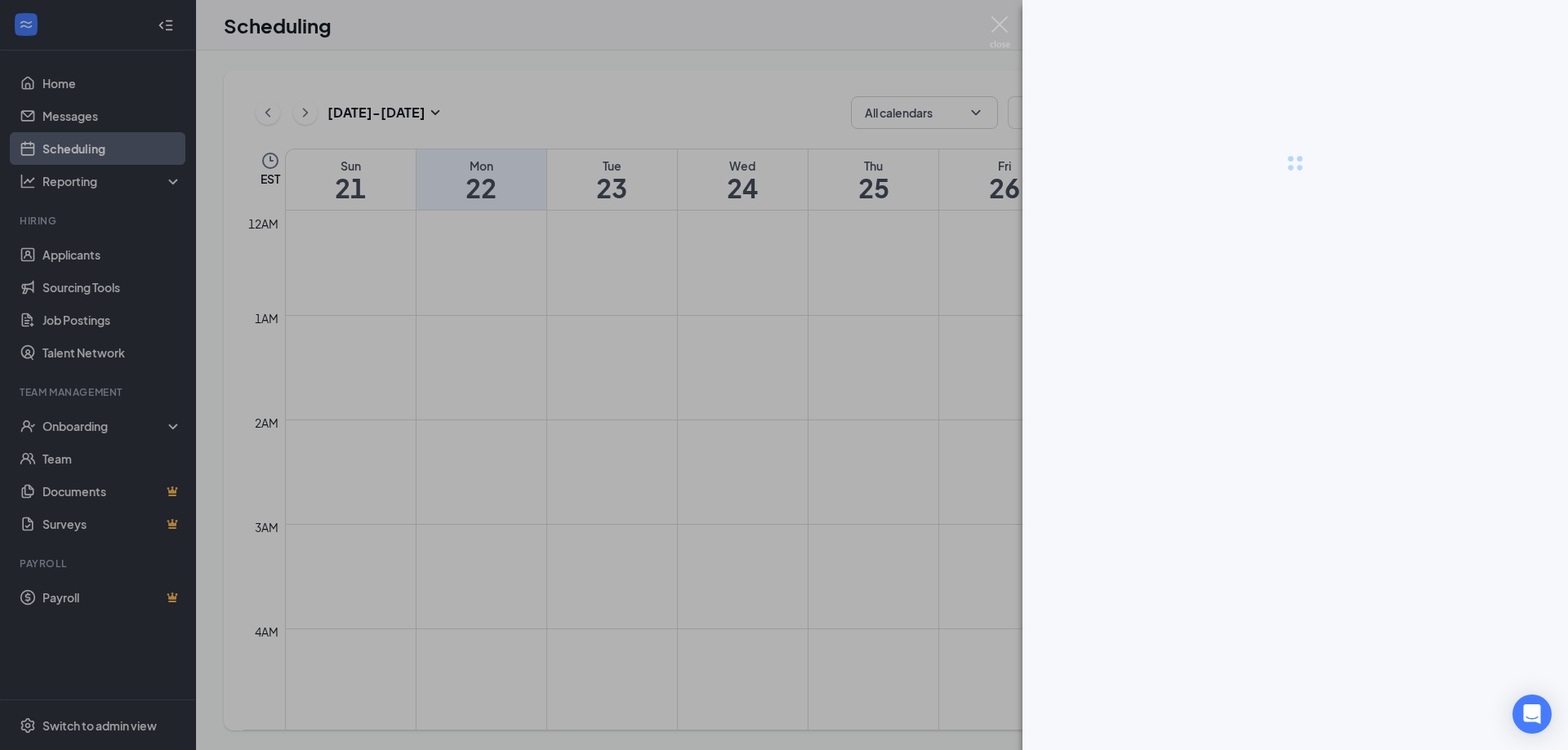
scroll to position [1988, 0]
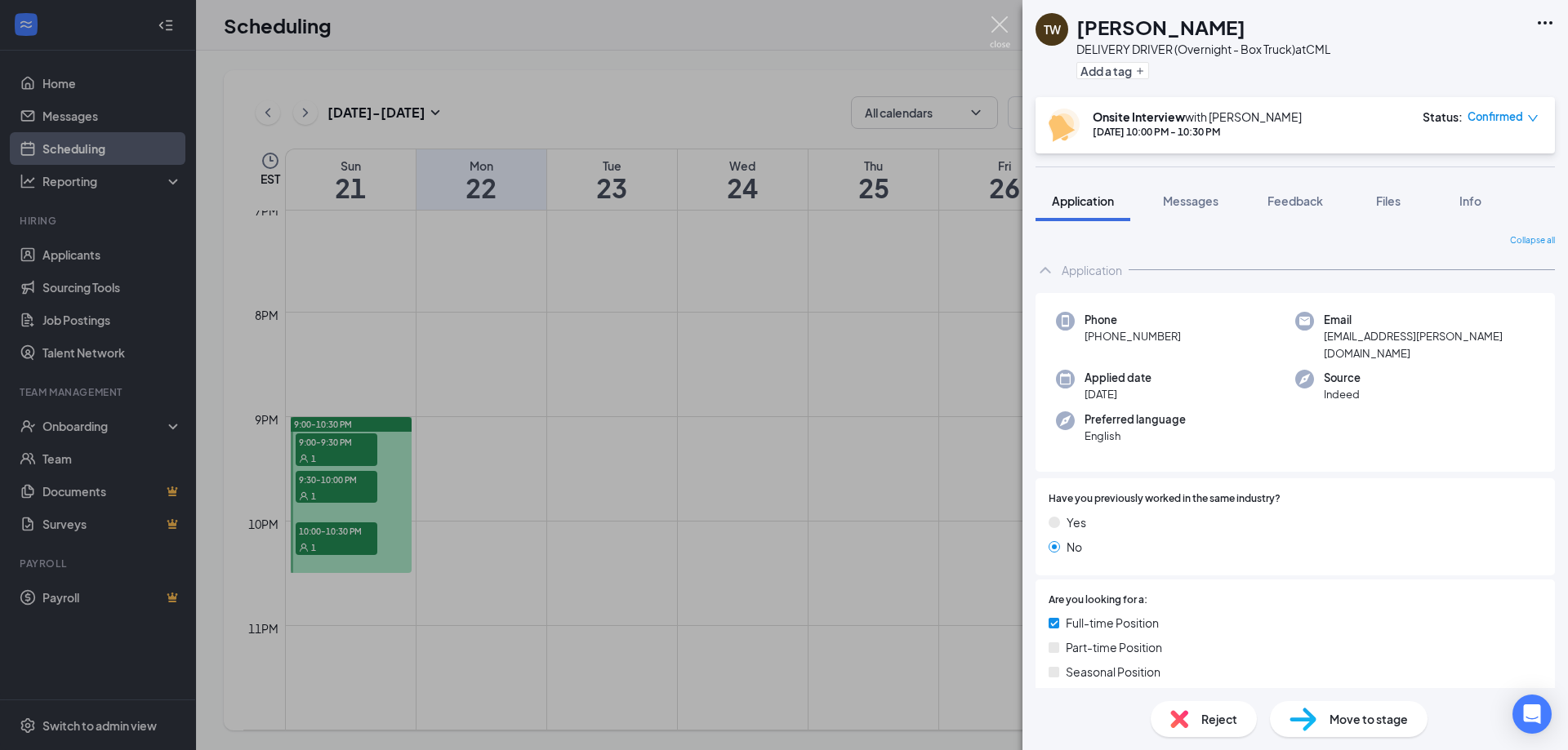
click at [1000, 26] on img at bounding box center [1000, 32] width 20 height 32
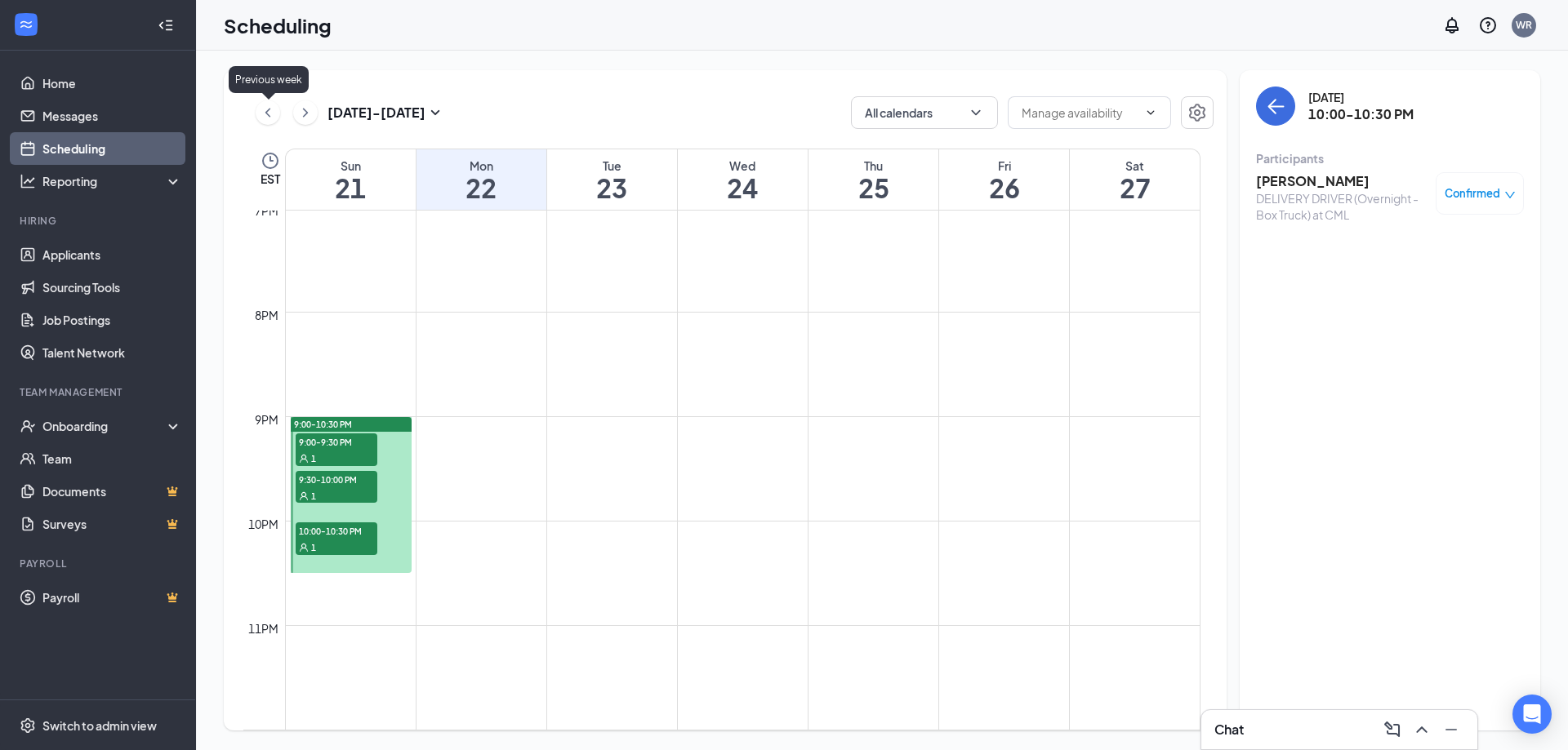
click at [261, 110] on icon "ChevronLeft" at bounding box center [267, 112] width 16 height 19
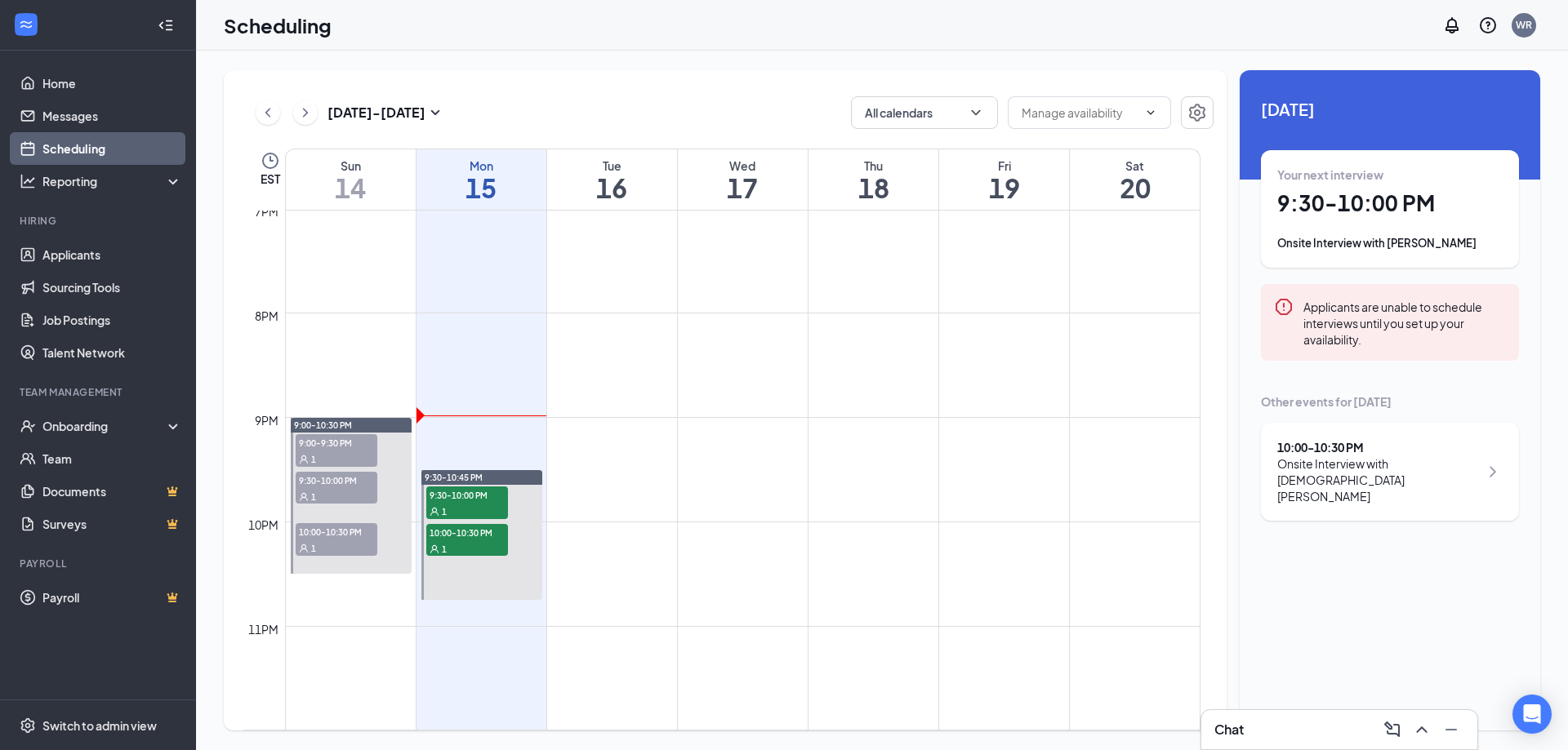
scroll to position [1988, 0]
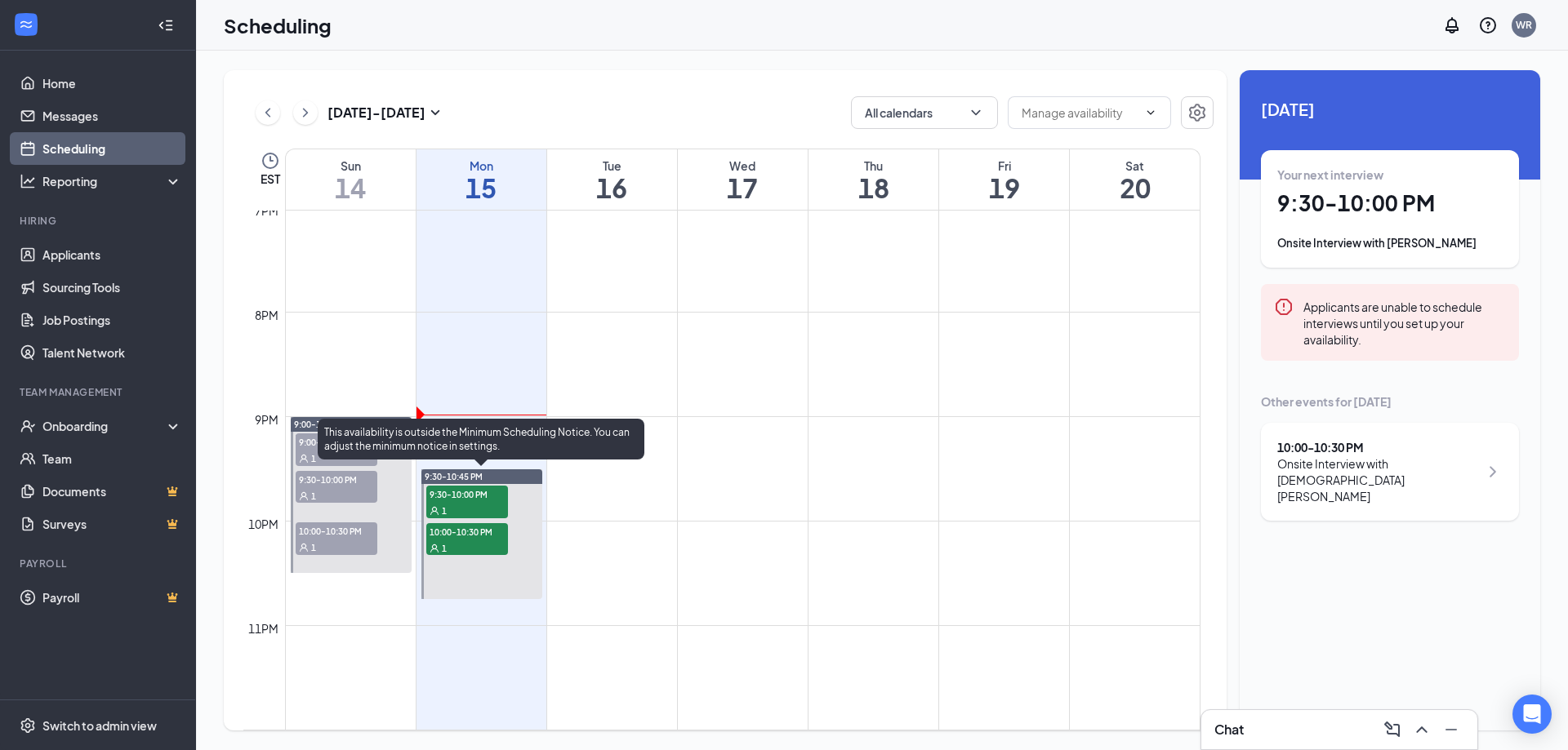
click at [457, 497] on span "9:30-10:00 PM" at bounding box center [467, 493] width 82 height 16
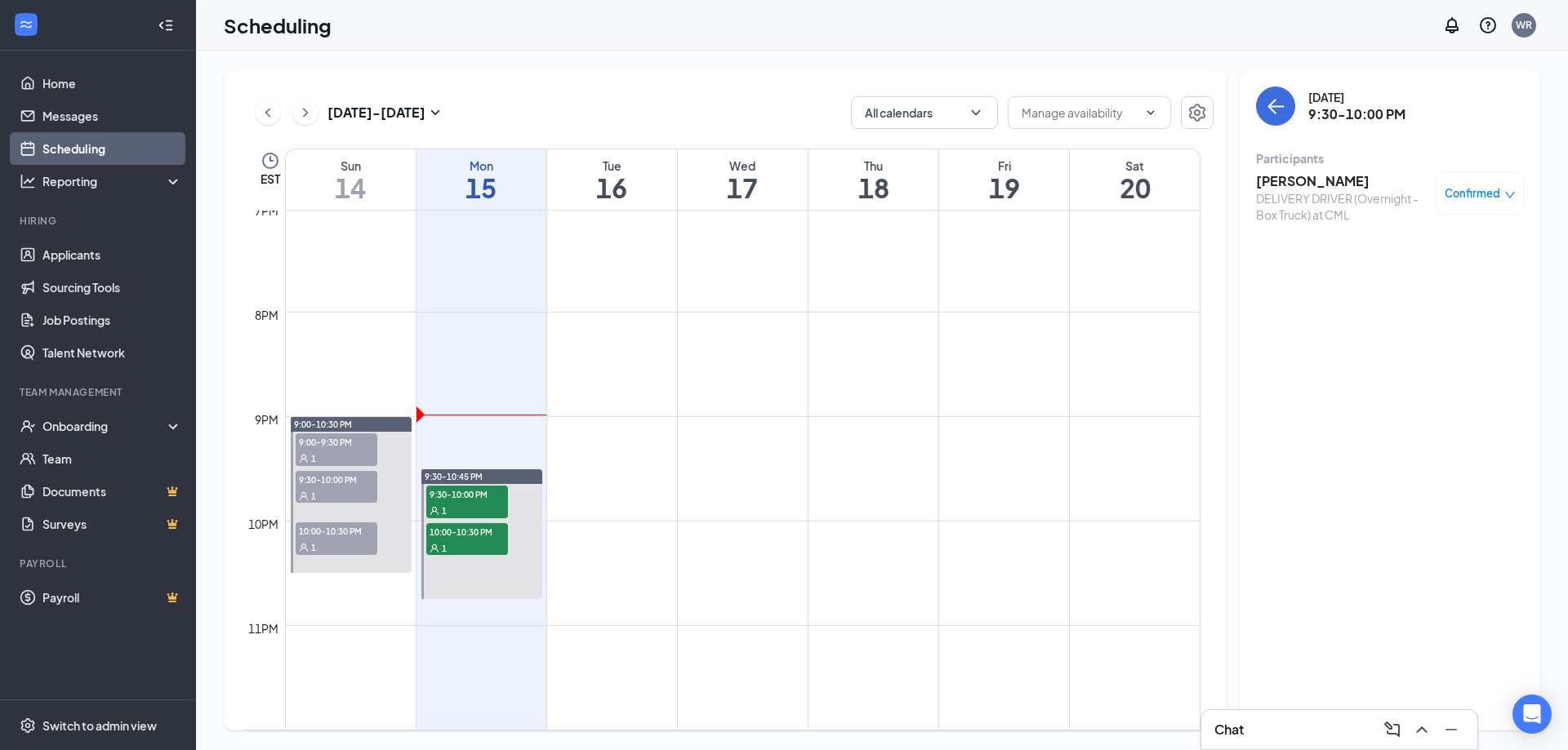
click at [1271, 175] on h3 "[PERSON_NAME]" at bounding box center [1341, 181] width 172 height 18
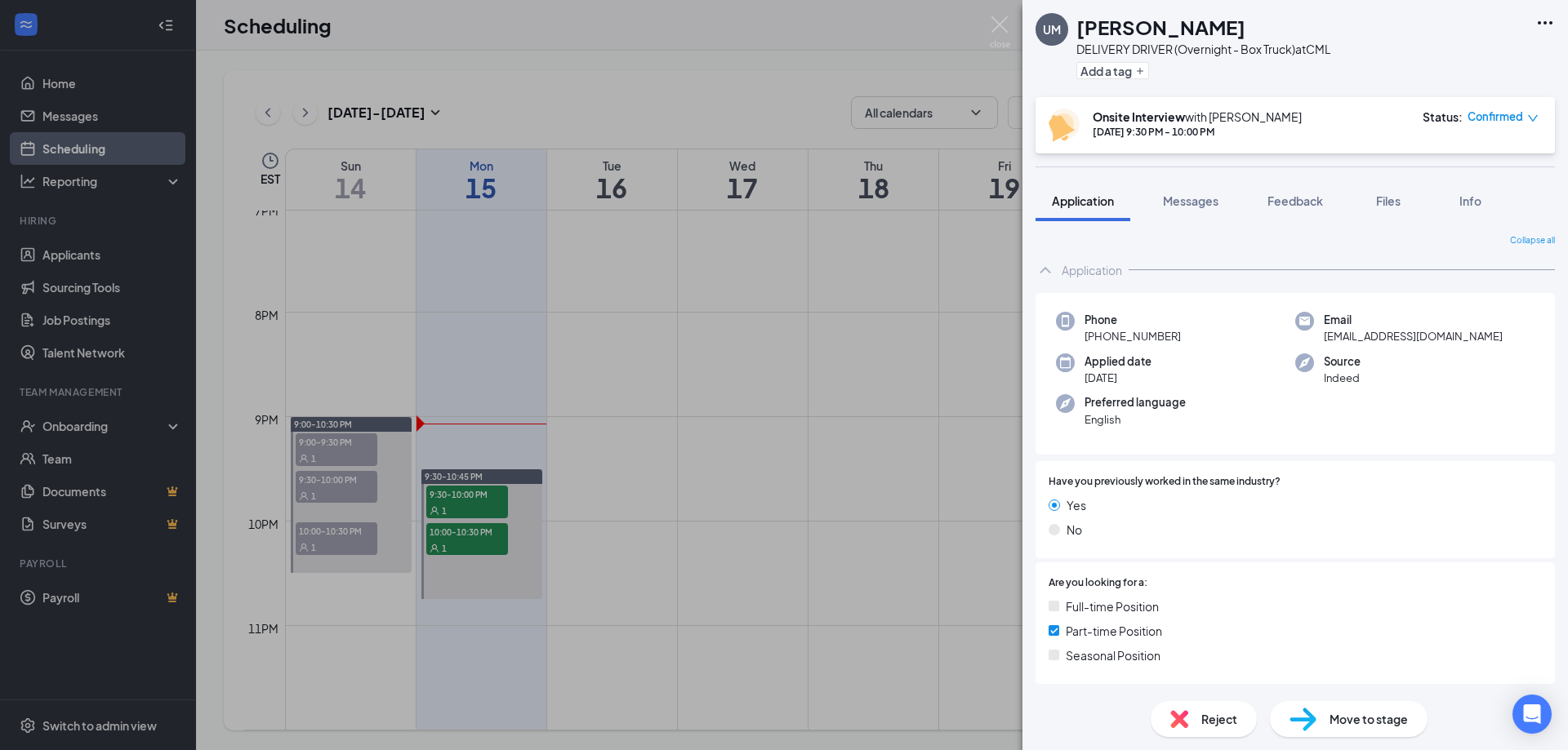
click at [986, 19] on div "UM [PERSON_NAME] DELIVERY DRIVER (Overnight - Box Truck) at CML Add a tag Onsit…" at bounding box center [784, 375] width 1568 height 750
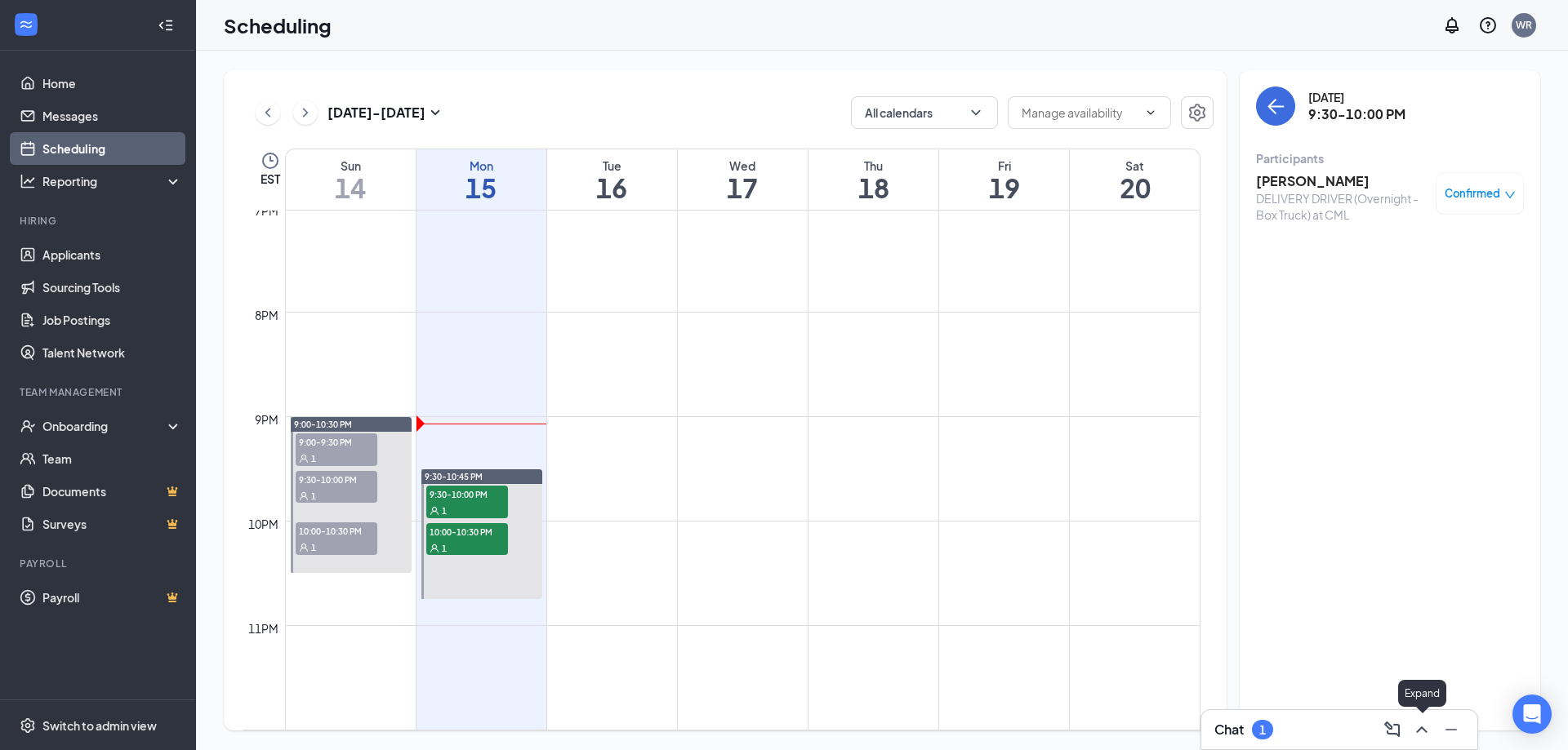
click at [1421, 736] on icon "ChevronUp" at bounding box center [1421, 729] width 19 height 19
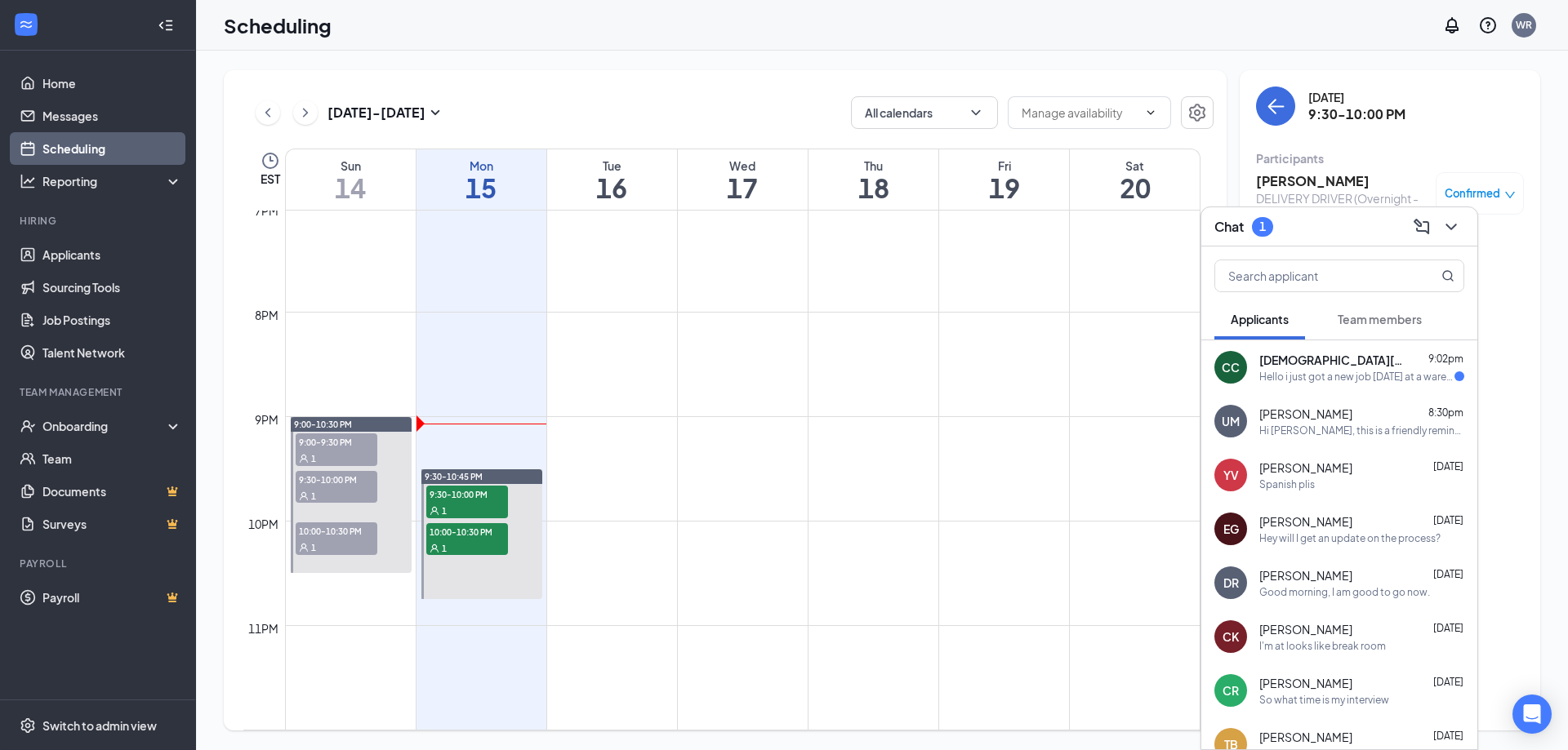
click at [1329, 376] on div "Hello i just got a new job [DATE] at a warehouse so i wont be attending the int…" at bounding box center [1357, 376] width 195 height 13
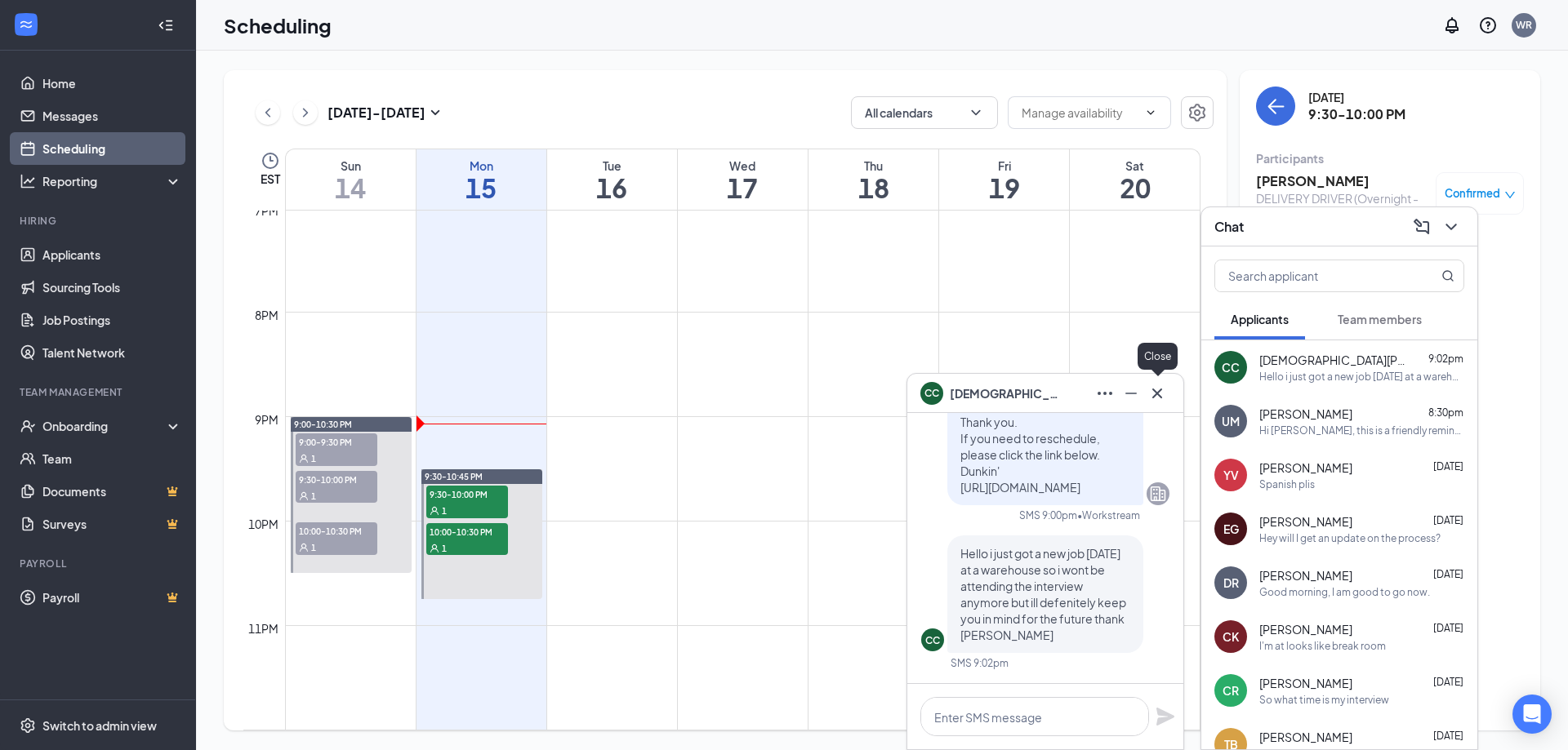
click at [1162, 390] on icon "Cross" at bounding box center [1157, 393] width 19 height 19
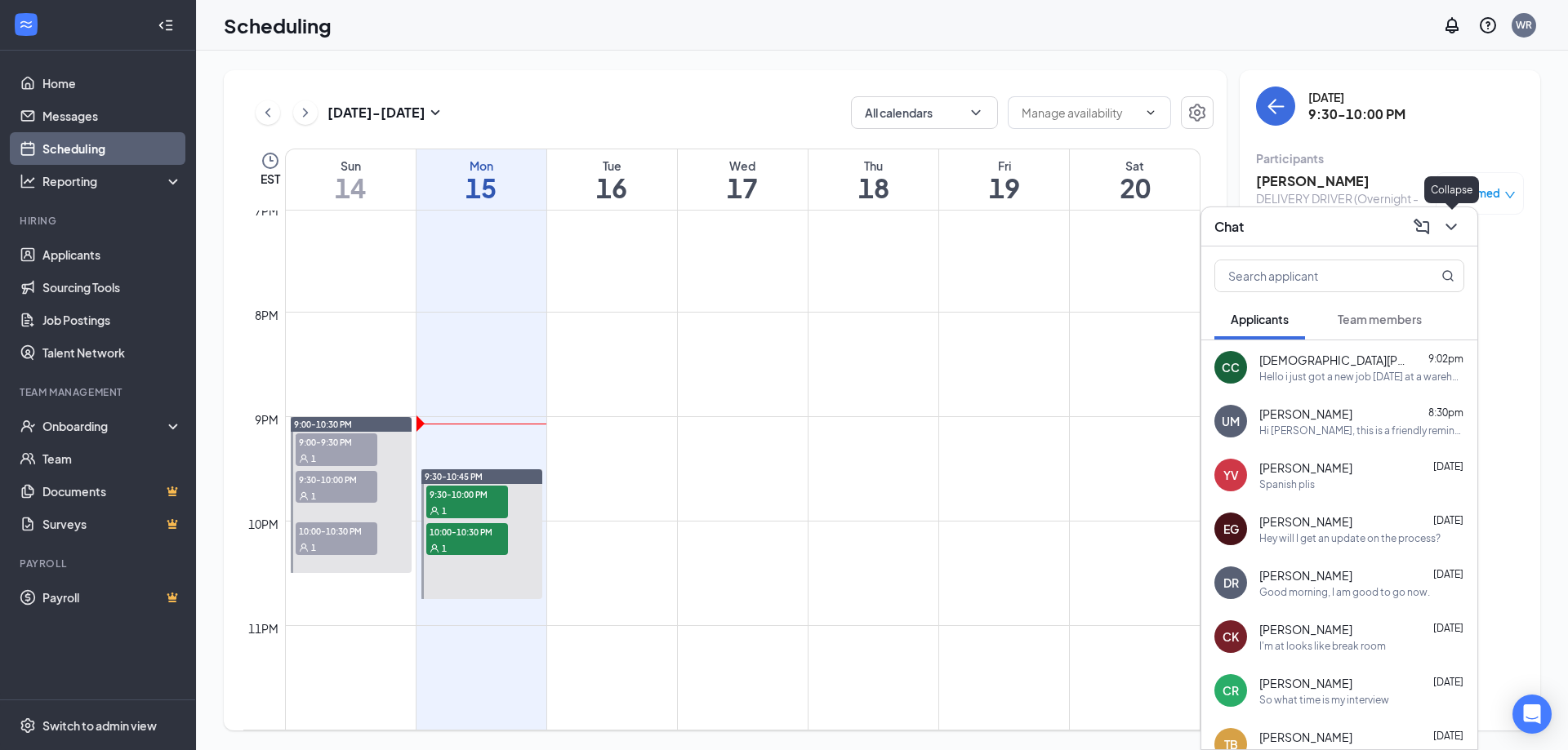
click at [1451, 228] on icon "ChevronDown" at bounding box center [1450, 227] width 11 height 7
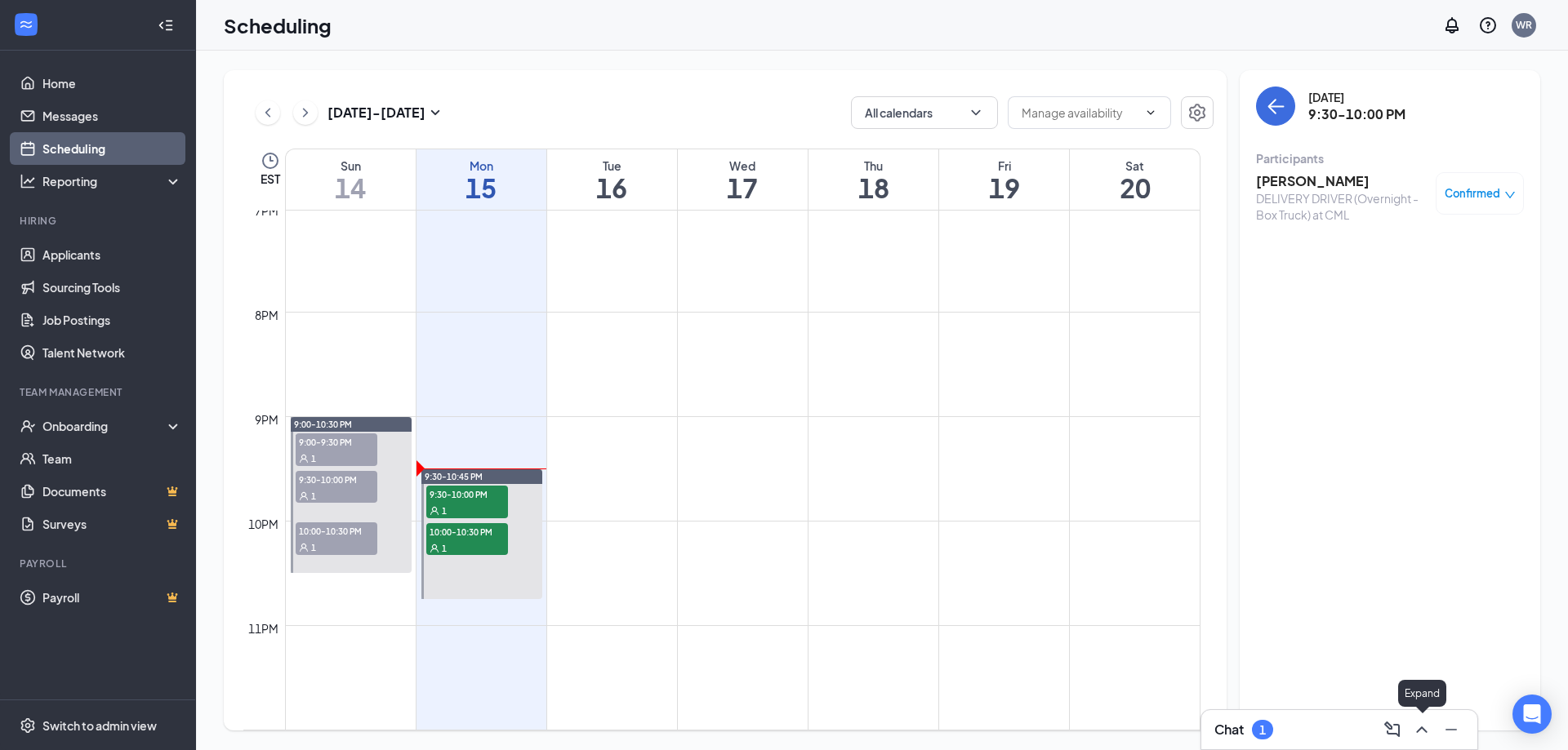
click at [1418, 726] on icon "ChevronUp" at bounding box center [1421, 729] width 19 height 19
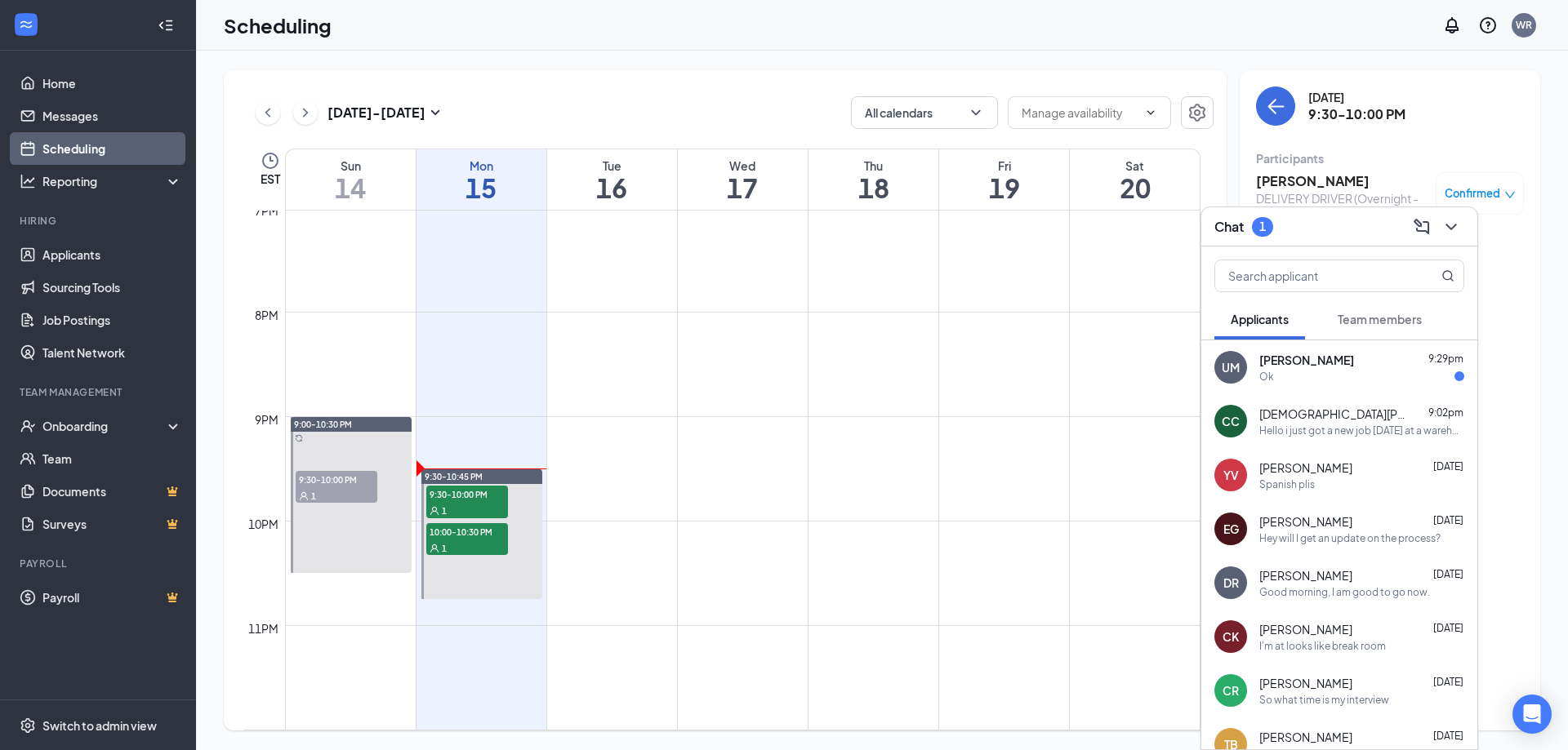
click at [1310, 375] on div "Ok" at bounding box center [1361, 376] width 205 height 13
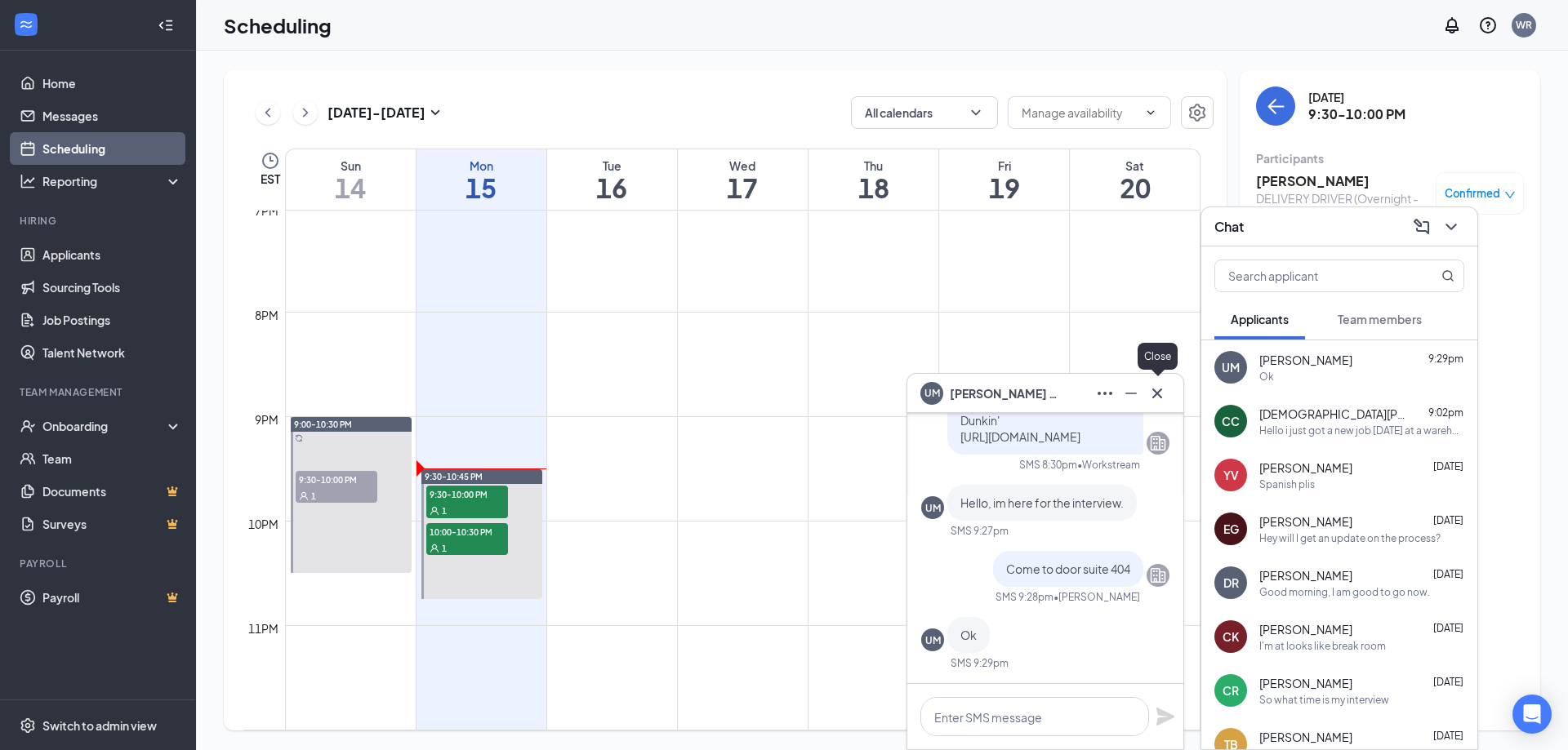
click at [1162, 396] on icon "Cross" at bounding box center [1157, 393] width 19 height 19
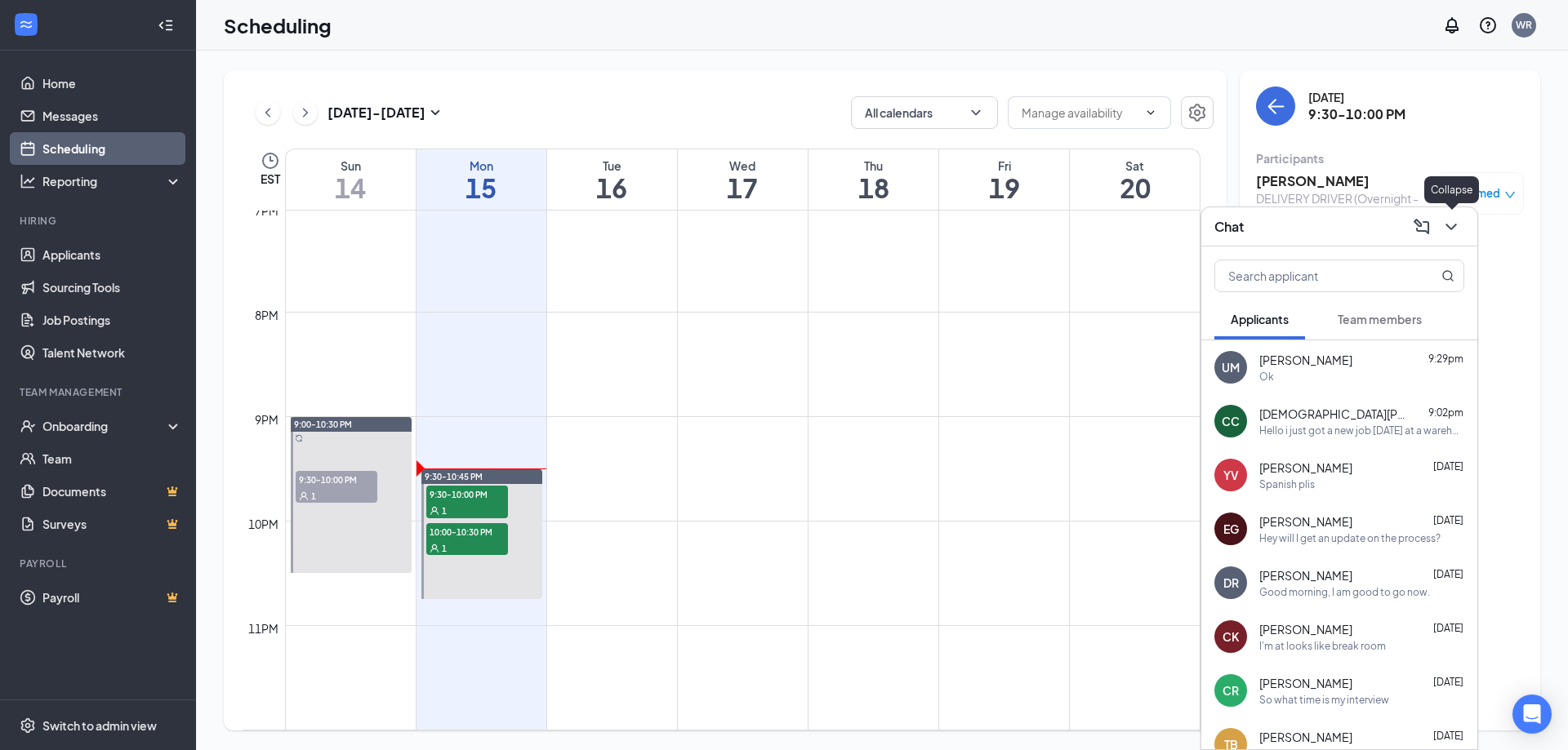
click at [1452, 230] on icon "ChevronDown" at bounding box center [1451, 226] width 19 height 19
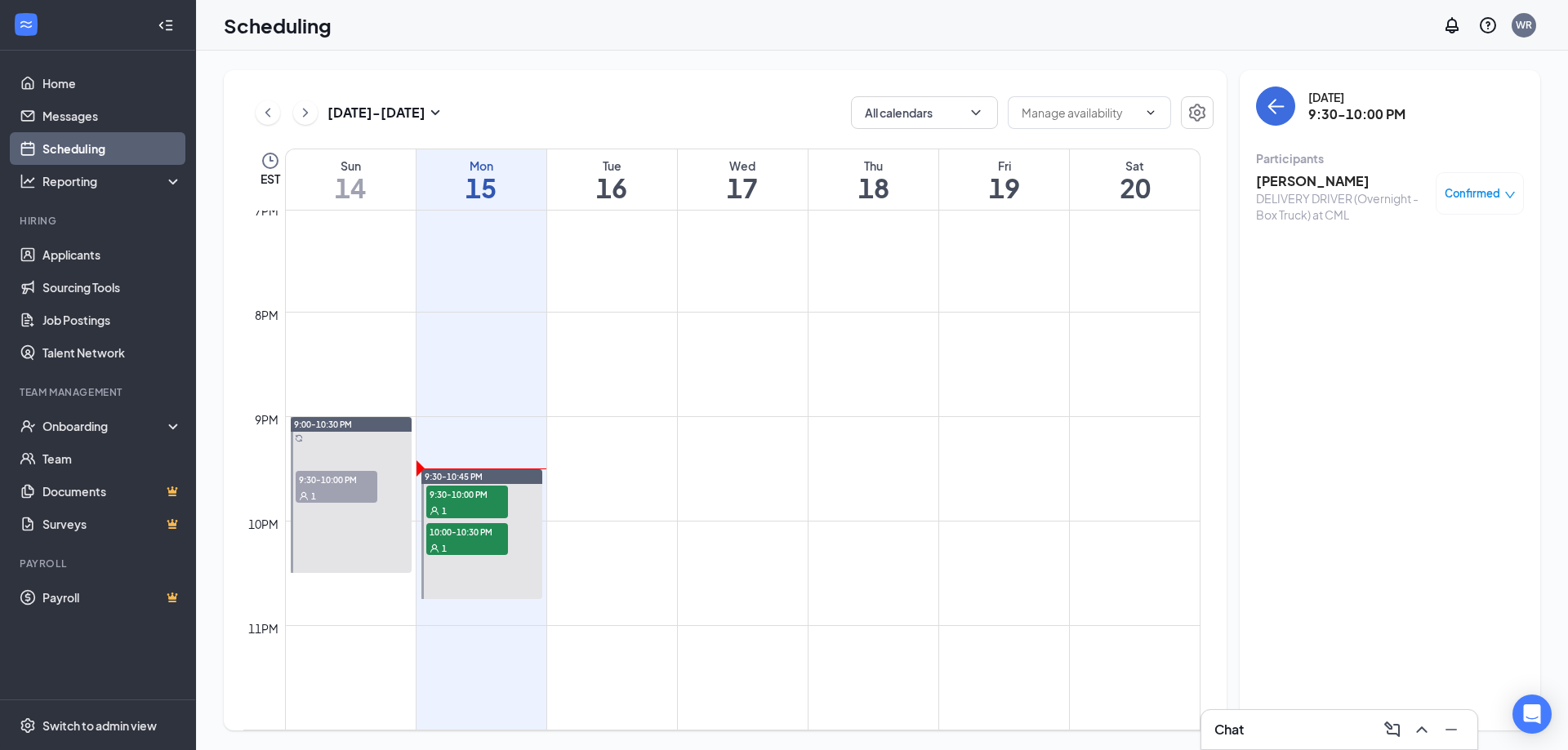
click at [1286, 186] on h3 "[PERSON_NAME]" at bounding box center [1341, 181] width 172 height 18
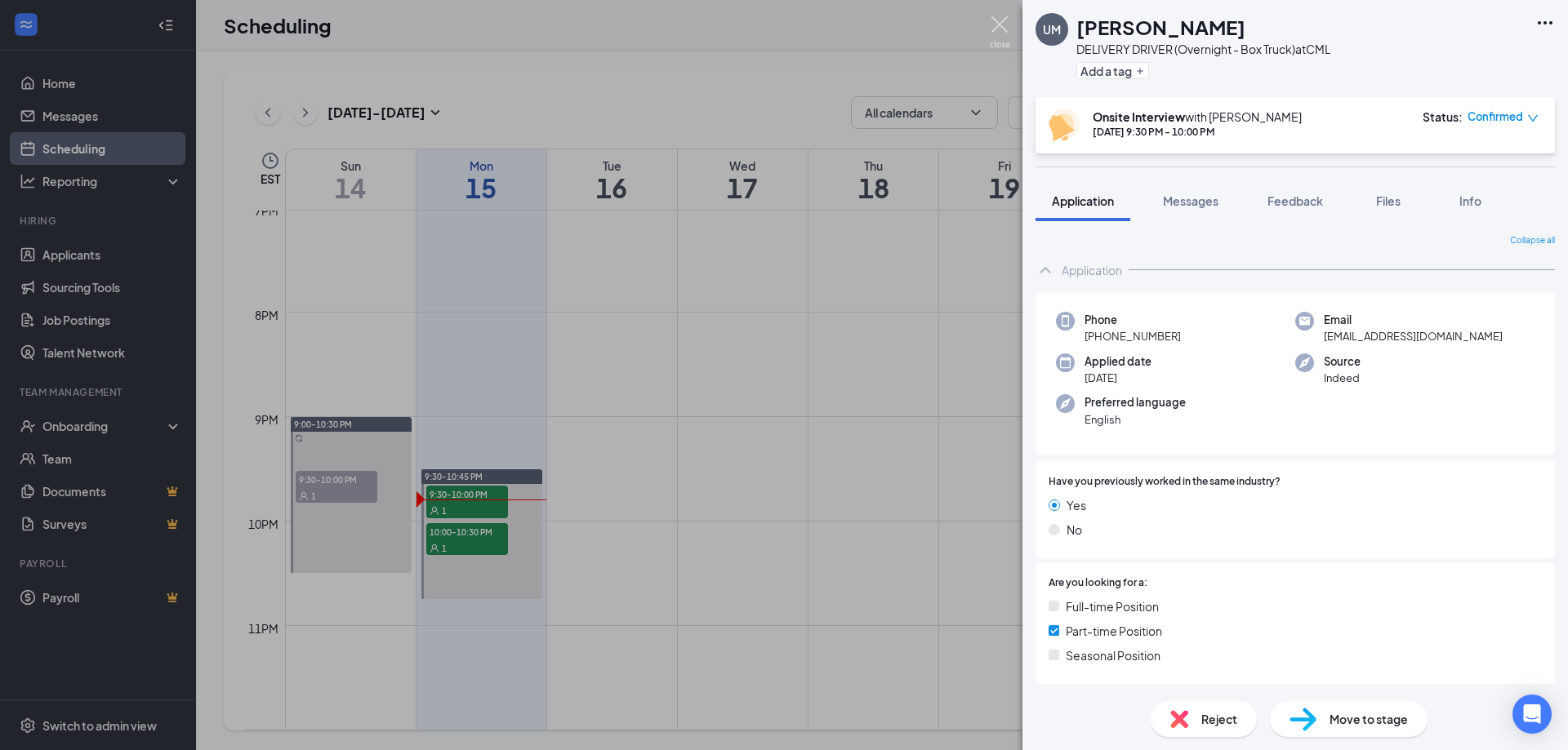
click at [995, 22] on img at bounding box center [1000, 32] width 20 height 32
